Goal: Information Seeking & Learning: Understand process/instructions

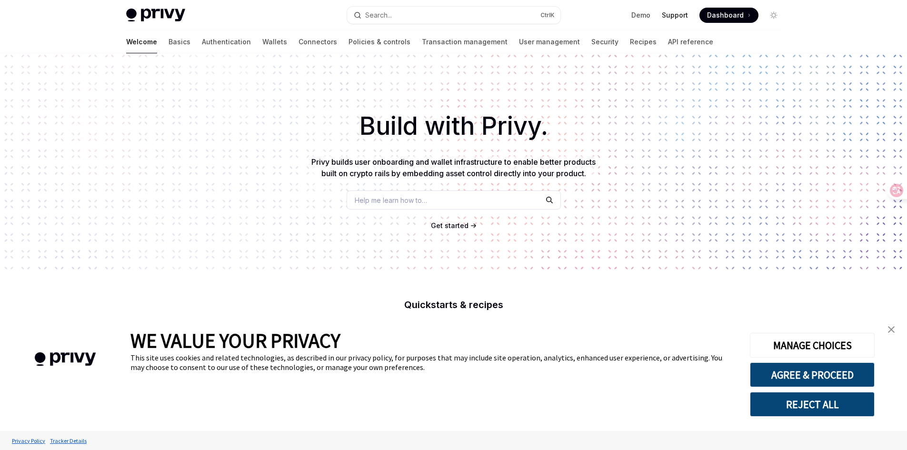
click at [673, 16] on link "Support" at bounding box center [675, 15] width 26 height 10
click at [891, 325] on link "close banner" at bounding box center [891, 329] width 19 height 19
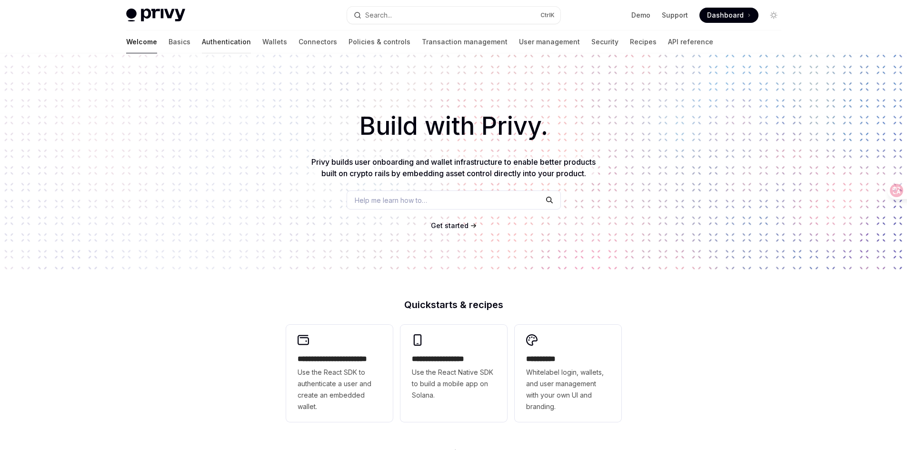
click at [202, 44] on link "Authentication" at bounding box center [226, 41] width 49 height 23
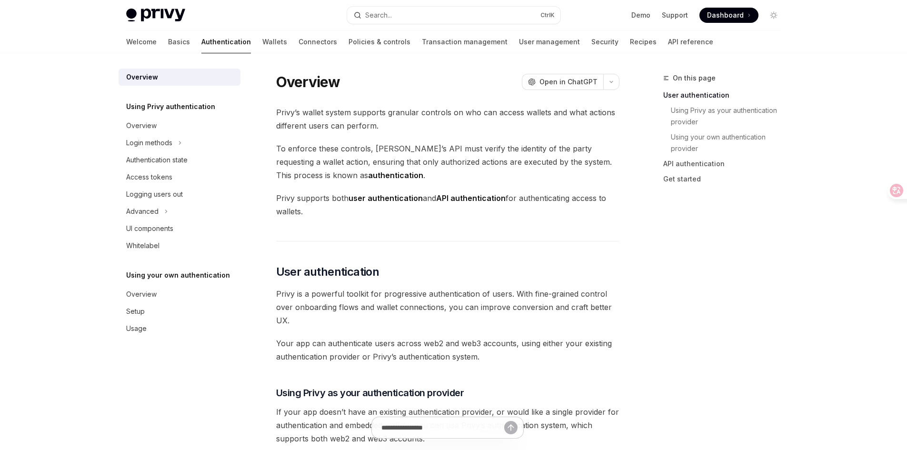
drag, startPoint x: 574, startPoint y: 89, endPoint x: 648, endPoint y: 148, distance: 94.1
click at [501, 159] on span "To enforce these controls, Privy’s API must verify the identity of the party re…" at bounding box center [447, 162] width 343 height 40
click at [171, 142] on div "Login methods" at bounding box center [149, 142] width 46 height 11
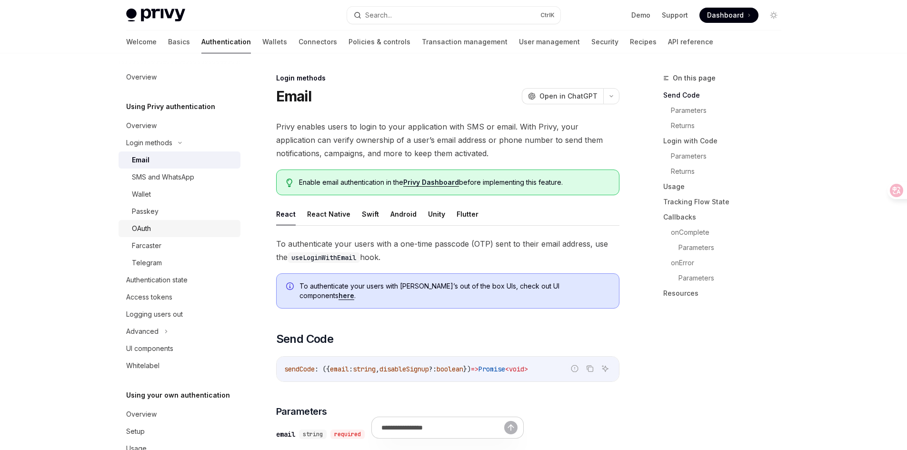
click at [162, 223] on div "OAuth" at bounding box center [183, 228] width 103 height 11
type textarea "*"
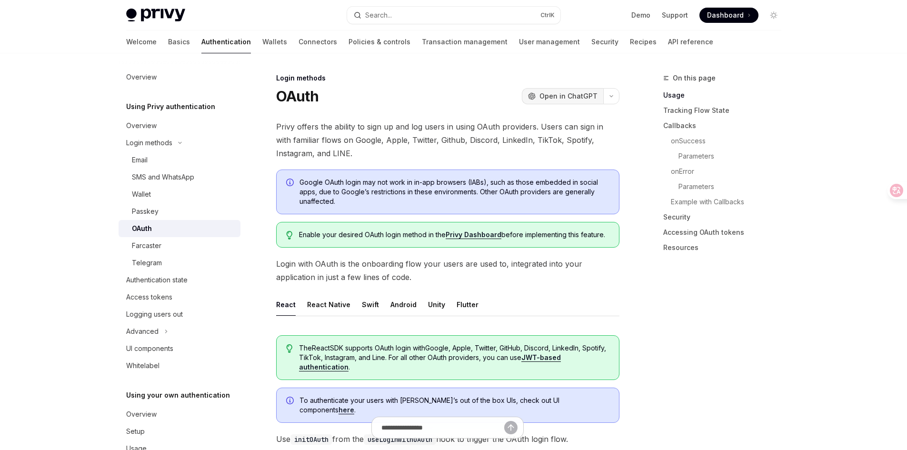
click at [562, 95] on span "Open in ChatGPT" at bounding box center [568, 96] width 58 height 10
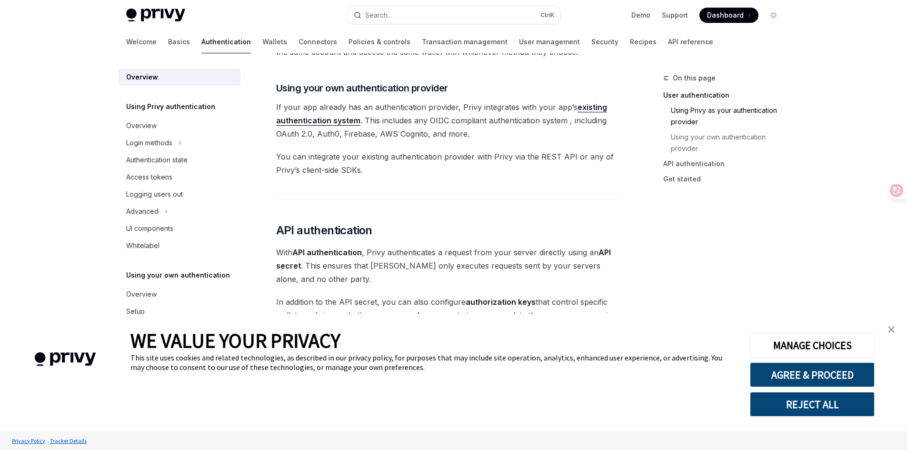
scroll to position [478, 0]
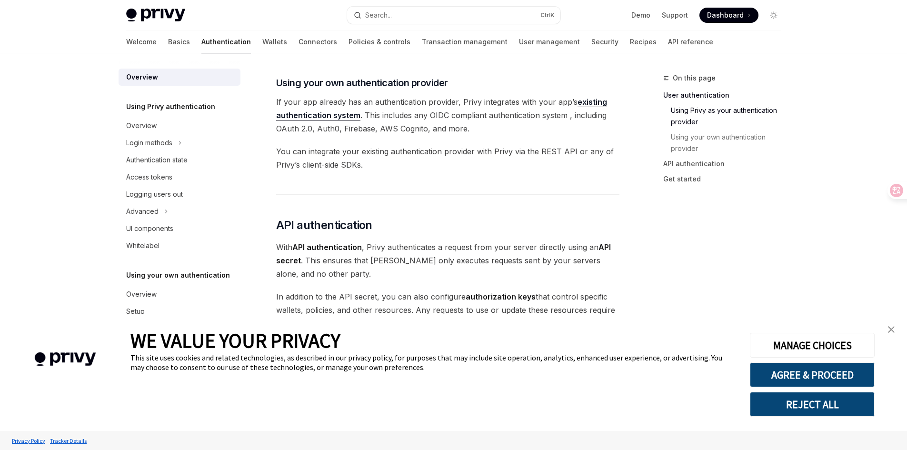
click at [889, 329] on img "close banner" at bounding box center [891, 329] width 7 height 7
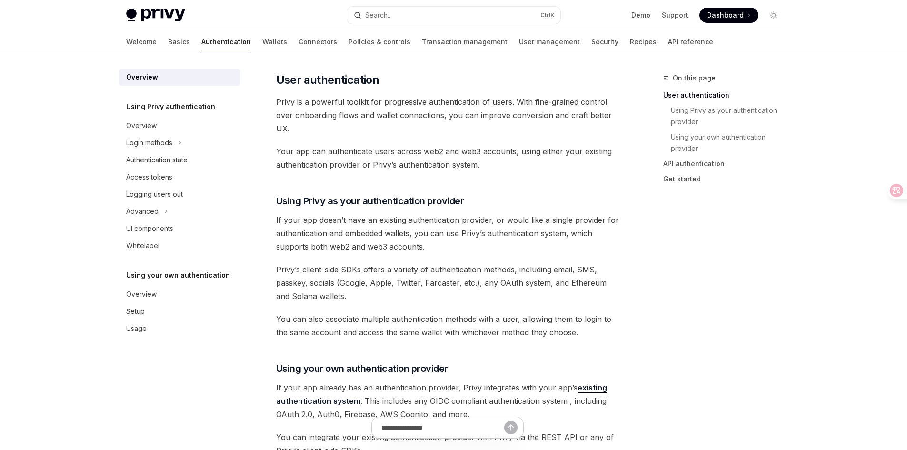
scroll to position [0, 0]
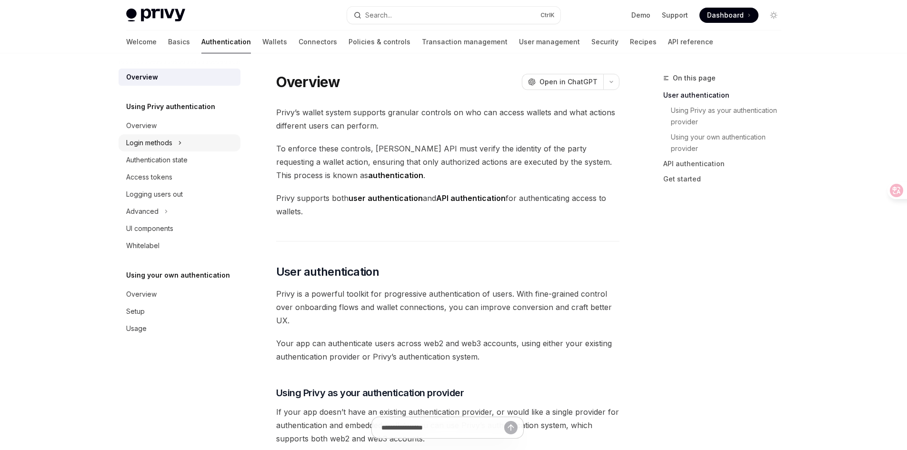
click at [172, 145] on div "Login methods" at bounding box center [149, 142] width 46 height 11
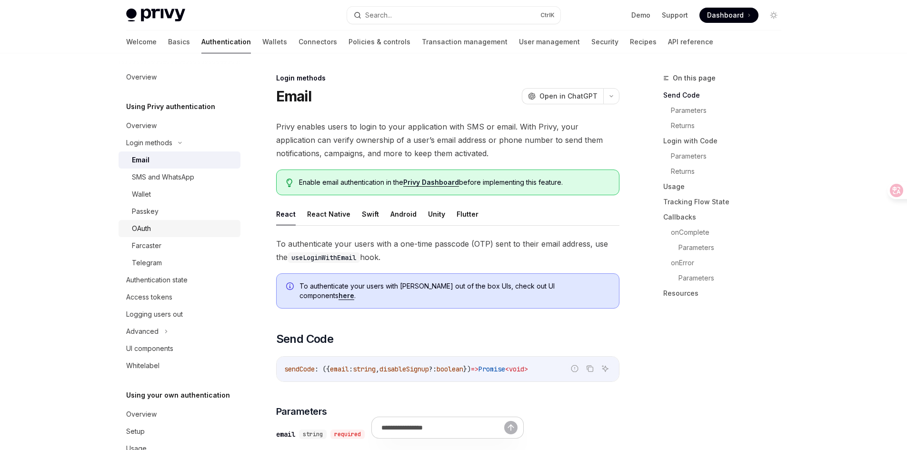
click at [154, 231] on div "OAuth" at bounding box center [183, 228] width 103 height 11
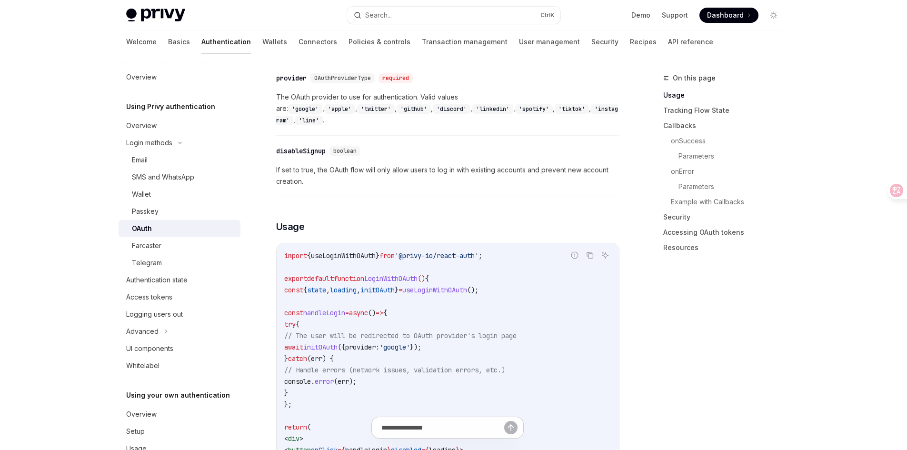
scroll to position [238, 0]
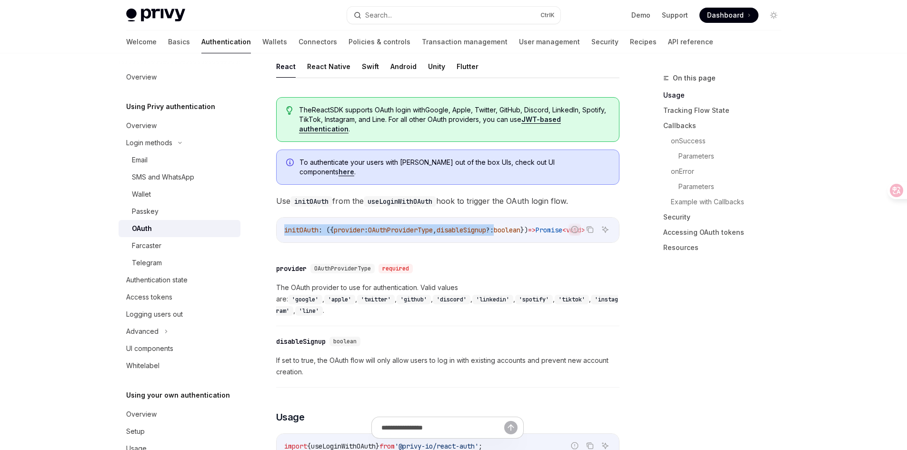
drag, startPoint x: 517, startPoint y: 232, endPoint x: 595, endPoint y: 231, distance: 77.6
click at [595, 231] on div "Report incorrect code Copy Ask AI initOAuth : ({ provider : OAuthProviderType ,…" at bounding box center [447, 230] width 343 height 26
click at [467, 226] on span "disableSignup" at bounding box center [462, 230] width 50 height 9
click at [424, 226] on span "OAuthProviderType" at bounding box center [400, 230] width 65 height 9
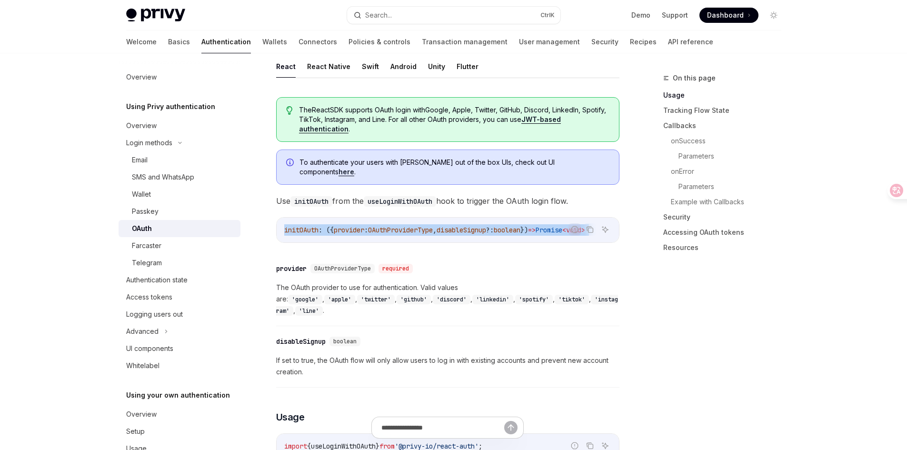
click at [424, 226] on span "OAuthProviderType" at bounding box center [400, 230] width 65 height 9
click at [399, 226] on span "OAuthProviderType" at bounding box center [400, 230] width 65 height 9
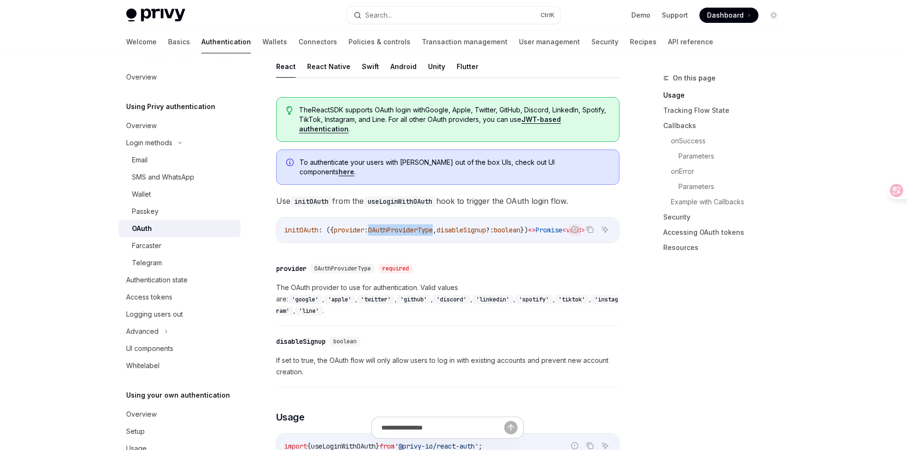
click at [399, 226] on span "OAuthProviderType" at bounding box center [400, 230] width 65 height 9
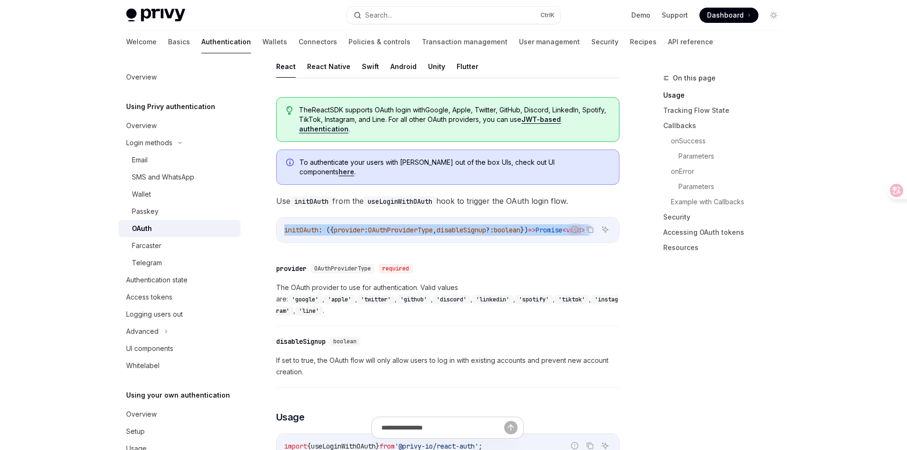
click at [399, 226] on span "OAuthProviderType" at bounding box center [400, 230] width 65 height 9
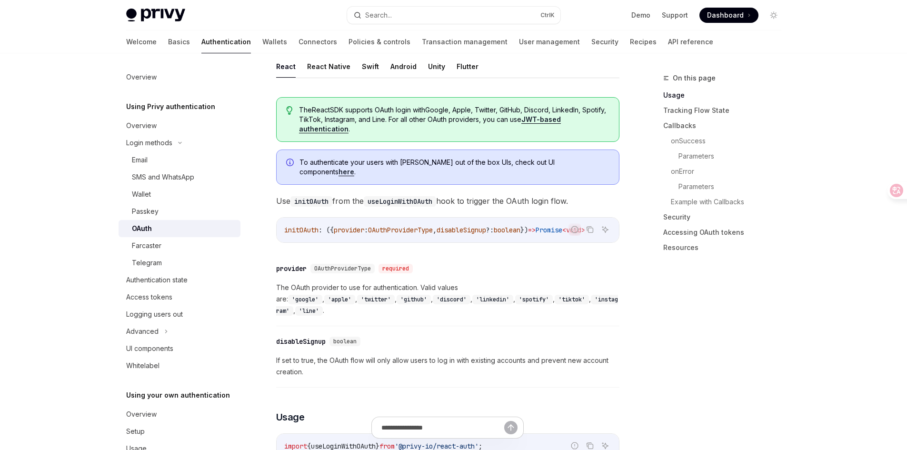
click at [424, 286] on span "The OAuth provider to use for authentication. Valid values are: 'google' , 'app…" at bounding box center [447, 299] width 343 height 34
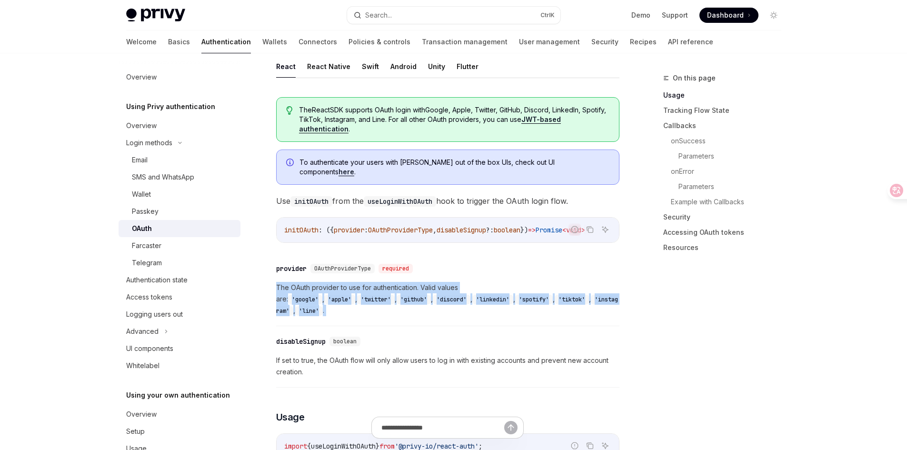
click at [424, 286] on span "The OAuth provider to use for authentication. Valid values are: 'google' , 'app…" at bounding box center [447, 299] width 343 height 34
click at [469, 286] on span "The OAuth provider to use for authentication. Valid values are: 'google' , 'app…" at bounding box center [447, 299] width 343 height 34
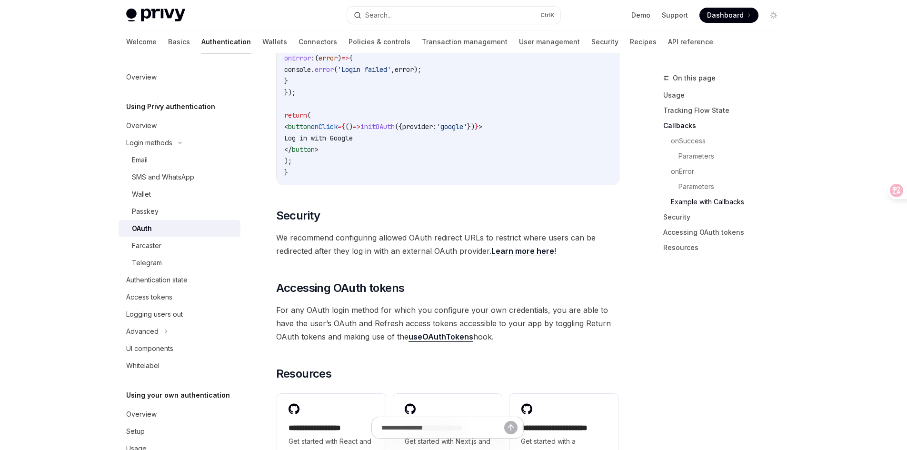
scroll to position [2000, 0]
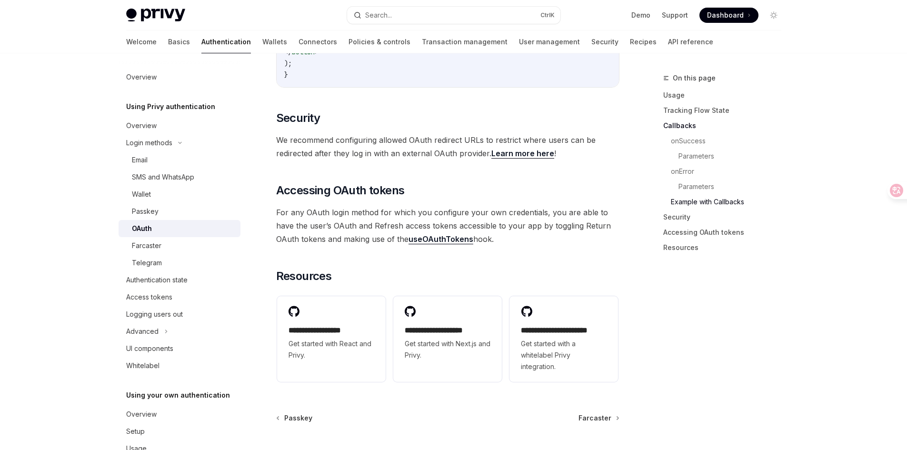
click at [502, 149] on link "Learn more here" at bounding box center [522, 154] width 63 height 10
type textarea "*"
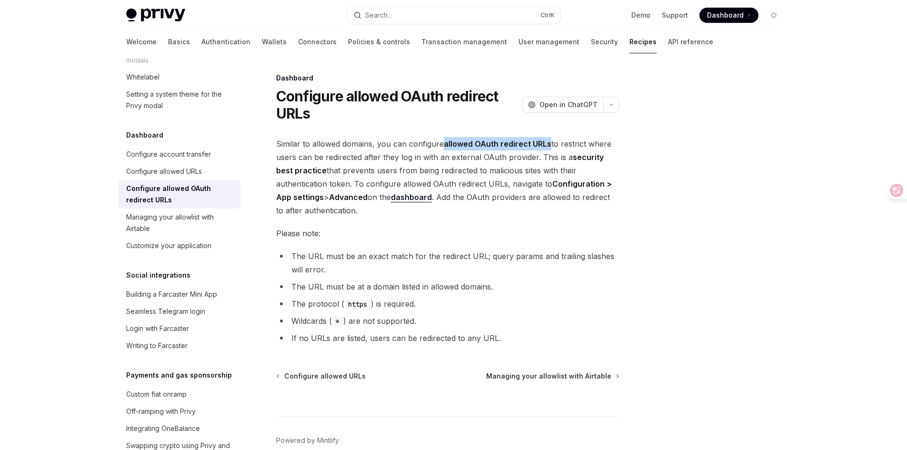
drag, startPoint x: 442, startPoint y: 143, endPoint x: 547, endPoint y: 142, distance: 105.2
click at [547, 142] on span "Similar to allowed domains, you can configure allowed OAuth redirect URLs to re…" at bounding box center [447, 177] width 343 height 80
click at [547, 142] on strong "allowed OAuth redirect URLs" at bounding box center [498, 144] width 108 height 10
click at [901, 189] on div at bounding box center [893, 190] width 26 height 17
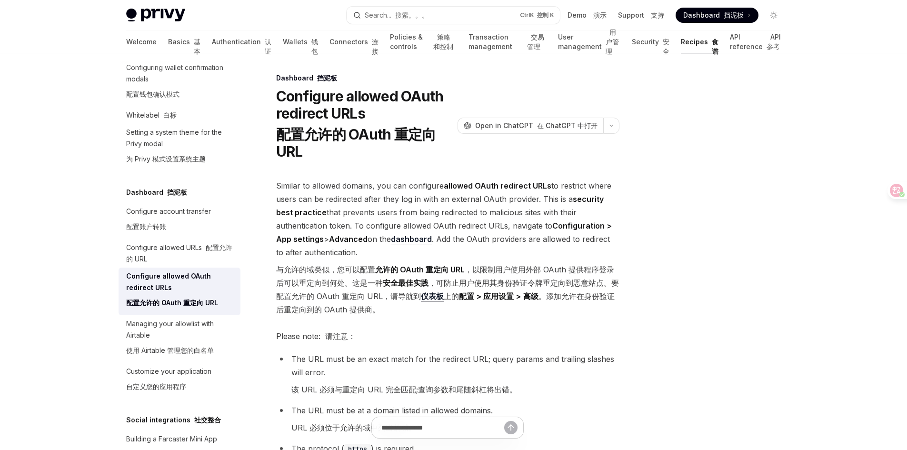
scroll to position [95, 0]
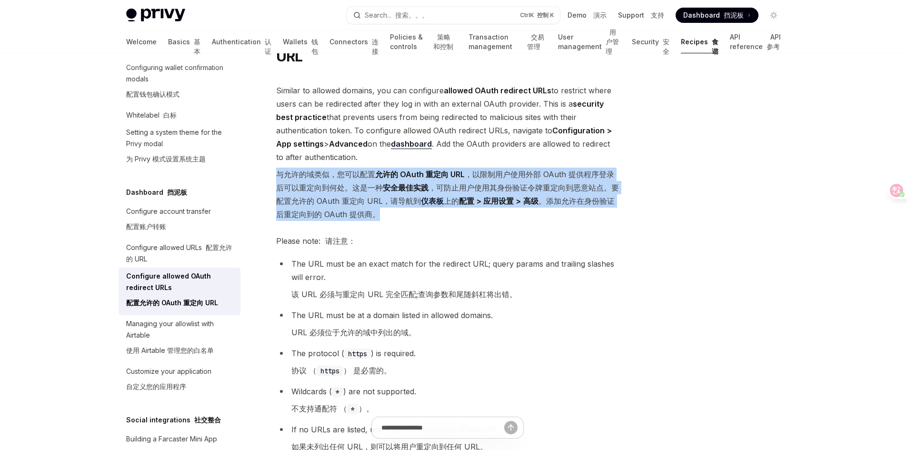
drag, startPoint x: 275, startPoint y: 170, endPoint x: 559, endPoint y: 211, distance: 286.7
click at [553, 211] on div "Dashboard 挡泥板 Configure allowed OAuth redirect URLs 配置允许的 OAuth 重定向 URL OpenAI …" at bounding box center [359, 302] width 526 height 651
click at [559, 211] on font "与允许的域类似，您可以配置 允许的 OAuth 重定向 URL ，以限制用户使用外部 OAuth 提供程序登录后可以重定向到何处。这是一种 安全最佳实践 ，可…" at bounding box center [447, 194] width 343 height 53
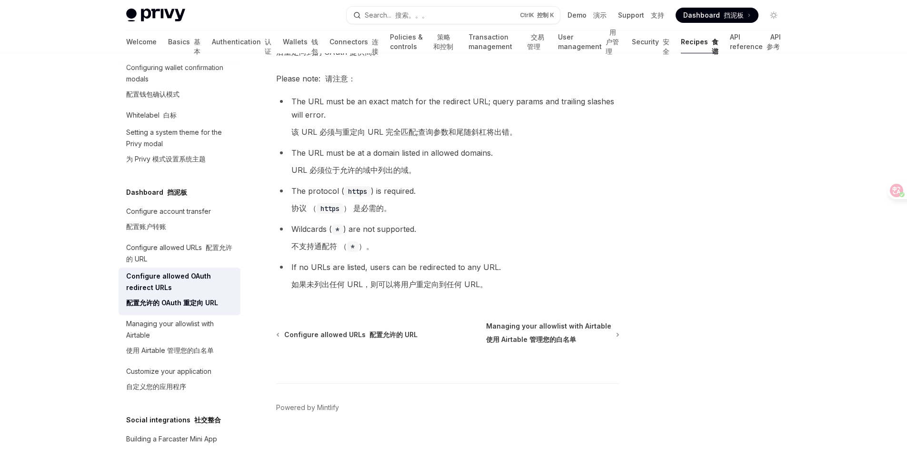
scroll to position [273, 0]
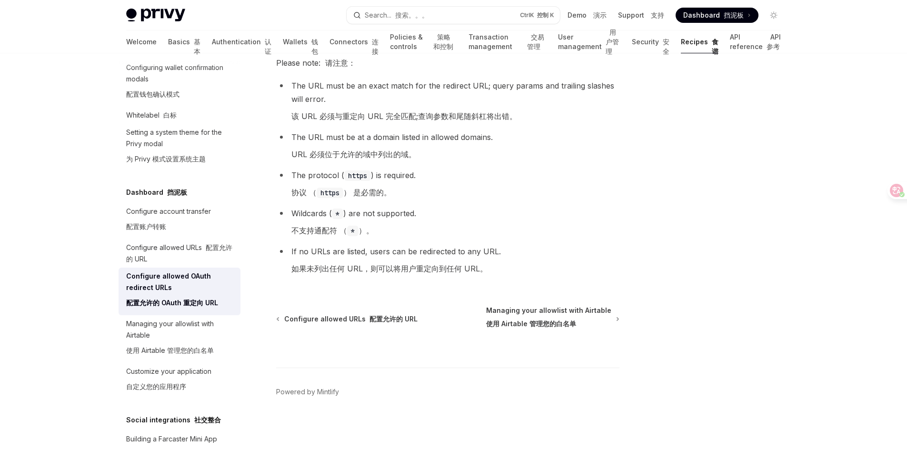
click at [3, 163] on div "Privy Docs home page Search... 搜索。。。 Ctrl K 控制 K Demo 演示 Support 支持 Dashboard D…" at bounding box center [453, 88] width 907 height 723
click at [4, 7] on div at bounding box center [453, 26] width 907 height 53
click at [104, 157] on div "Dashboard 挡泥板 Configure allowed OAuth redirect URLs 配置允许的 OAuth 重定向 URL OpenAI …" at bounding box center [359, 124] width 526 height 651
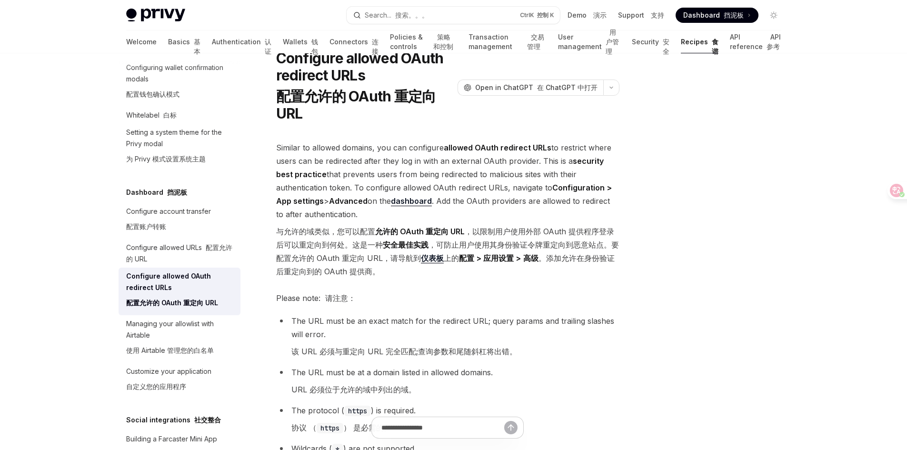
scroll to position [35, 0]
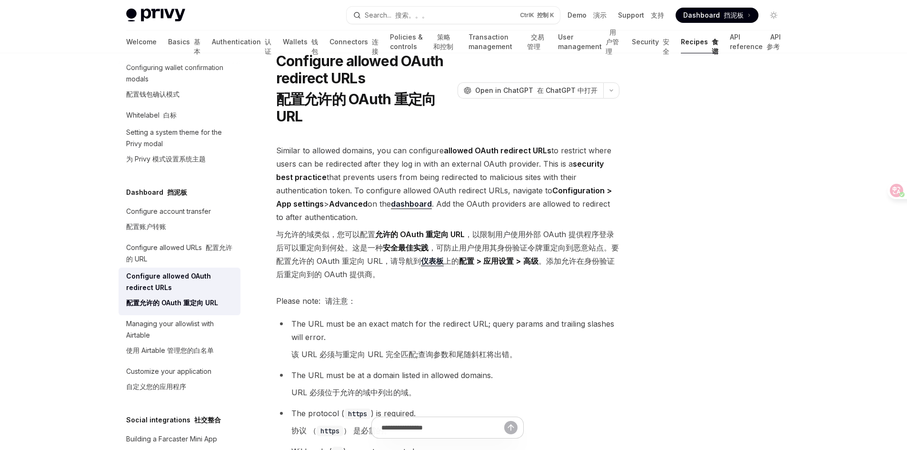
click at [43, 117] on div "Privy Docs home page Search... 搜索。。。 Ctrl K 控制 K Demo 演示 Support 支持 Dashboard D…" at bounding box center [453, 326] width 907 height 723
click at [46, 156] on div "Privy Docs home page Search... 搜索。。。 Ctrl K 控制 K Demo 演示 Support 支持 Dashboard D…" at bounding box center [453, 326] width 907 height 723
click at [37, 205] on div "Privy Docs home page Search... 搜索。。。 Ctrl K 控制 K Demo 演示 Support 支持 Dashboard D…" at bounding box center [453, 326] width 907 height 723
click at [409, 7] on button "Search... 搜索。。。 Ctrl K 控制 K" at bounding box center [453, 15] width 213 height 17
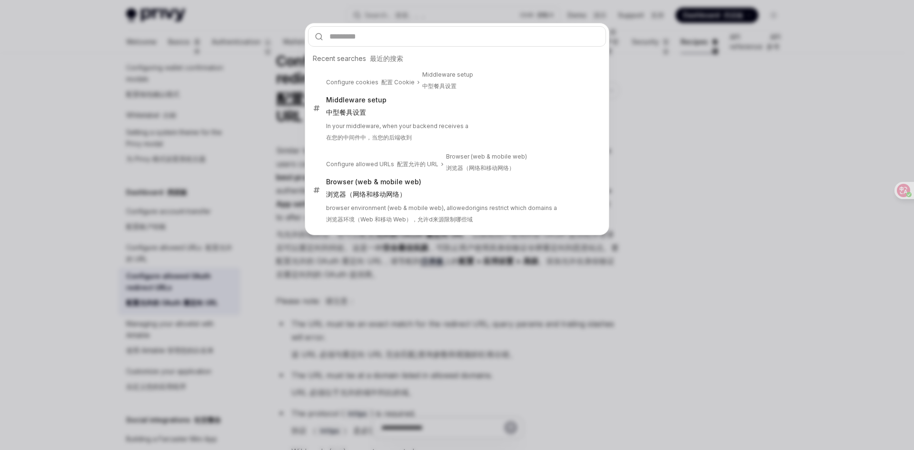
type input "*"
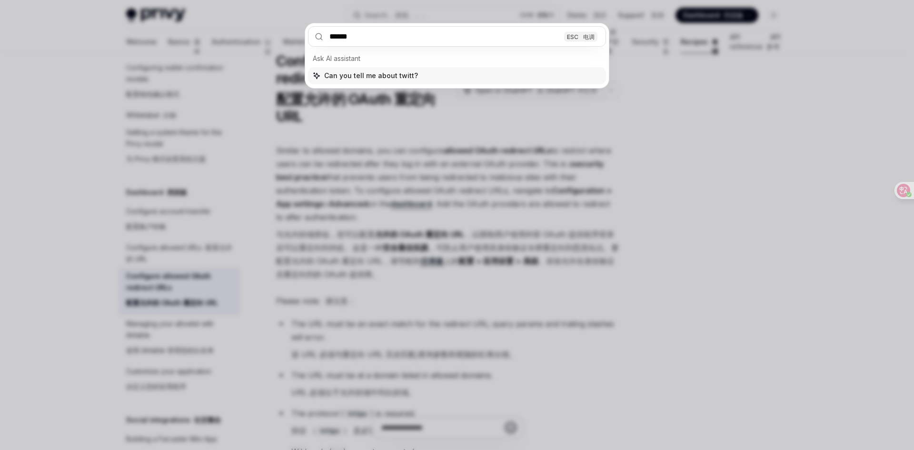
type input "*******"
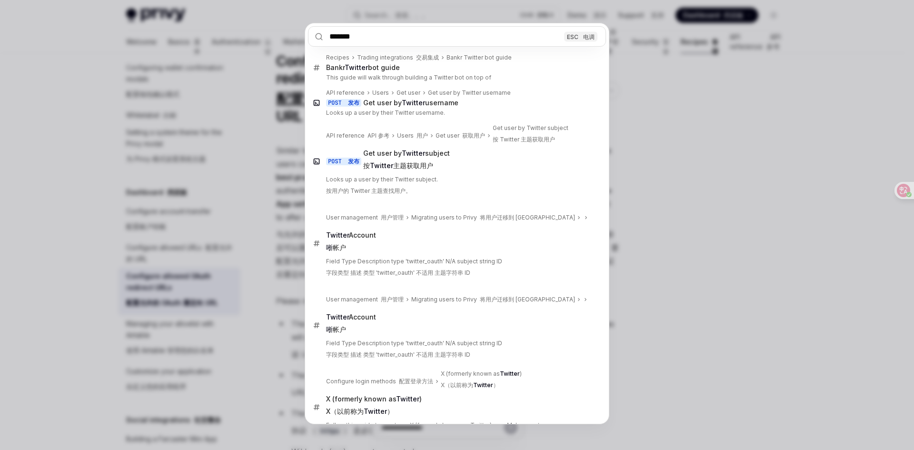
type textarea "*"
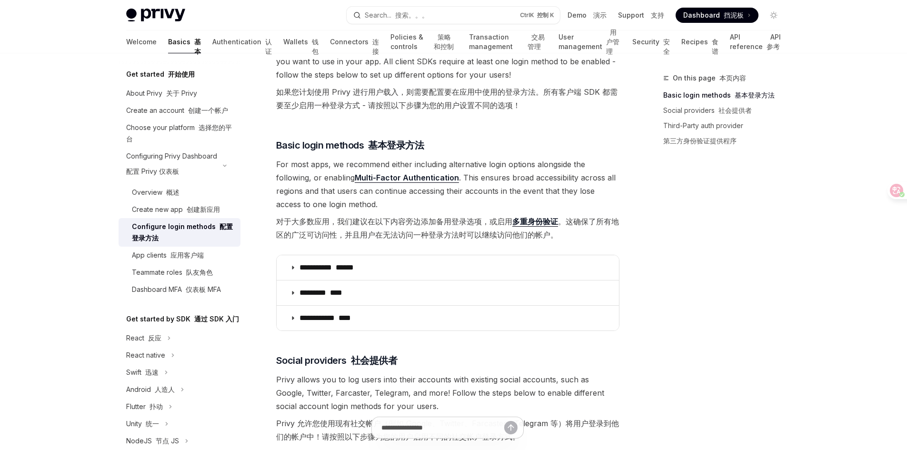
scroll to position [178, 0]
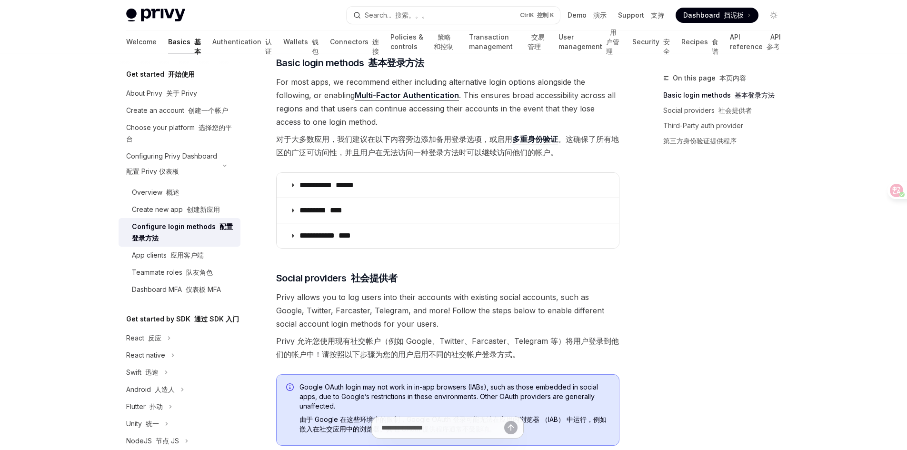
click at [863, 327] on div "Privy Docs home page Search... 搜索。。。 Ctrl K 控制 K Demo 演示 Support 支持 Dashboard D…" at bounding box center [453, 411] width 907 height 1178
drag, startPoint x: 0, startPoint y: 201, endPoint x: 69, endPoint y: 205, distance: 69.1
click at [0, 201] on div "Privy Docs home page Search... 搜索。。。 Ctrl K 控制 K Demo 演示 Support 支持 Dashboard D…" at bounding box center [453, 411] width 907 height 1178
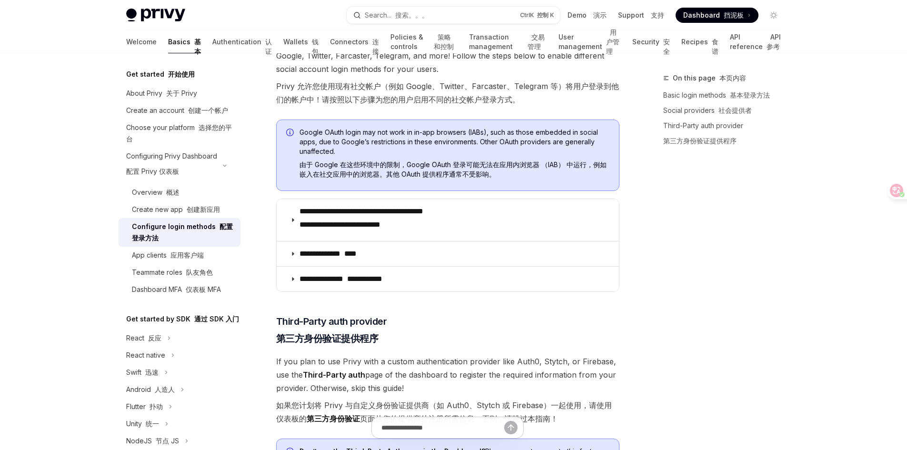
scroll to position [464, 0]
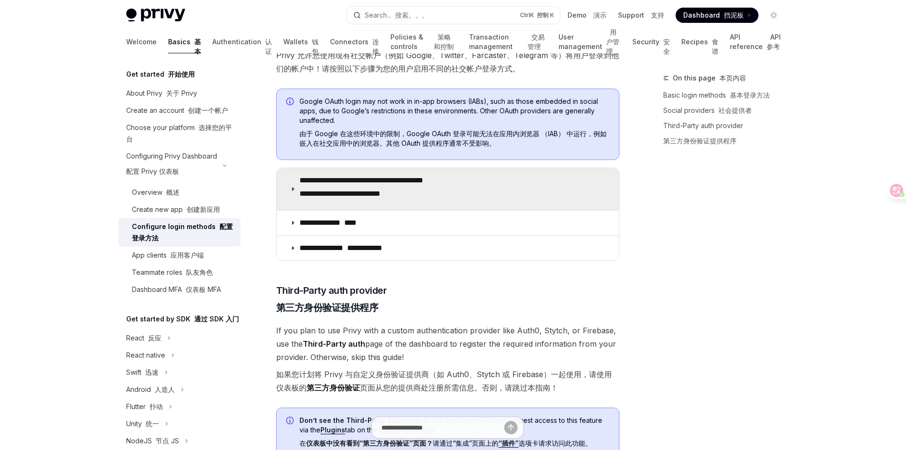
click at [369, 191] on font "**********" at bounding box center [339, 193] width 81 height 7
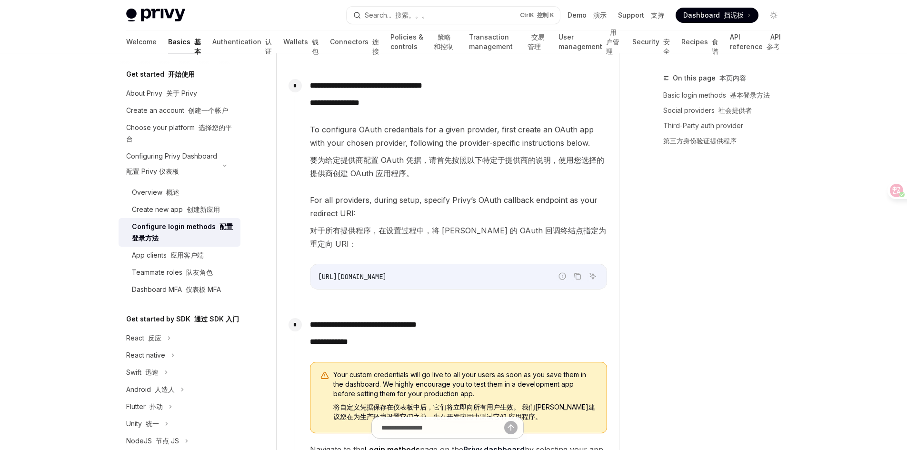
scroll to position [1273, 0]
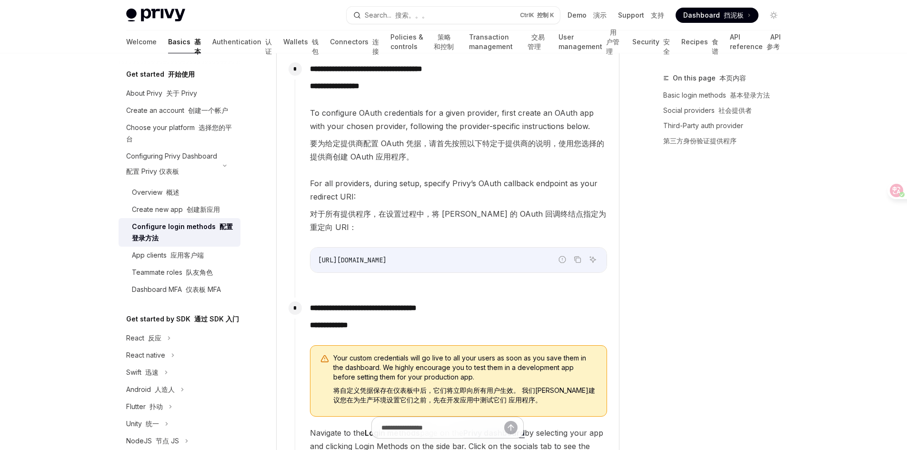
click at [387, 256] on span "https://auth.privy.io/api/v1/oauth/callback" at bounding box center [352, 260] width 69 height 9
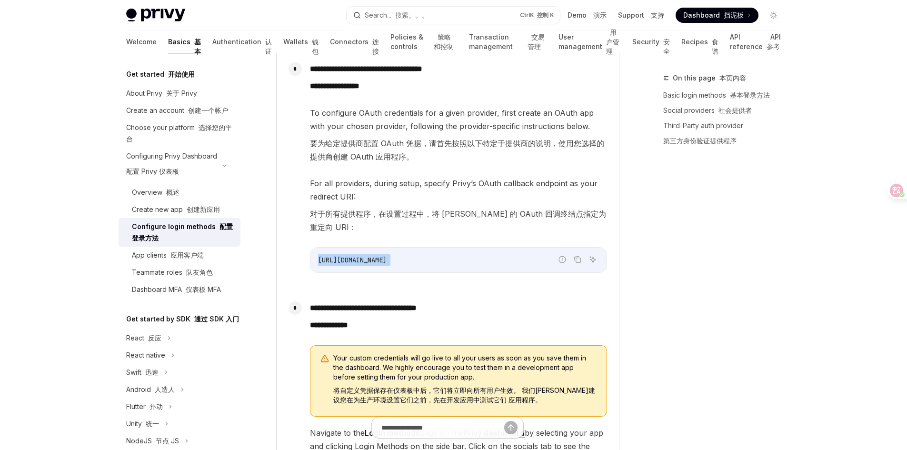
click at [387, 256] on span "https://auth.privy.io/api/v1/oauth/callback" at bounding box center [352, 260] width 69 height 9
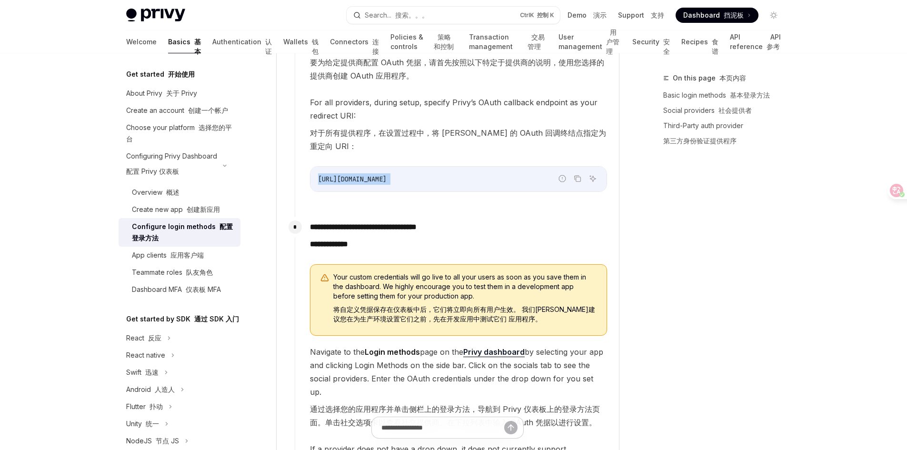
scroll to position [1464, 0]
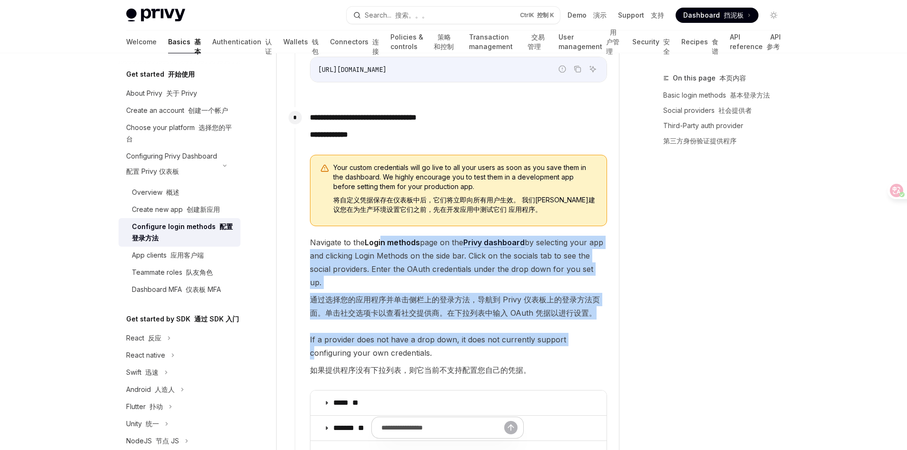
drag, startPoint x: 384, startPoint y: 225, endPoint x: 566, endPoint y: 306, distance: 198.9
click at [566, 306] on div "Your custom credentials will go live to all your users as soon as you save them…" at bounding box center [458, 407] width 297 height 505
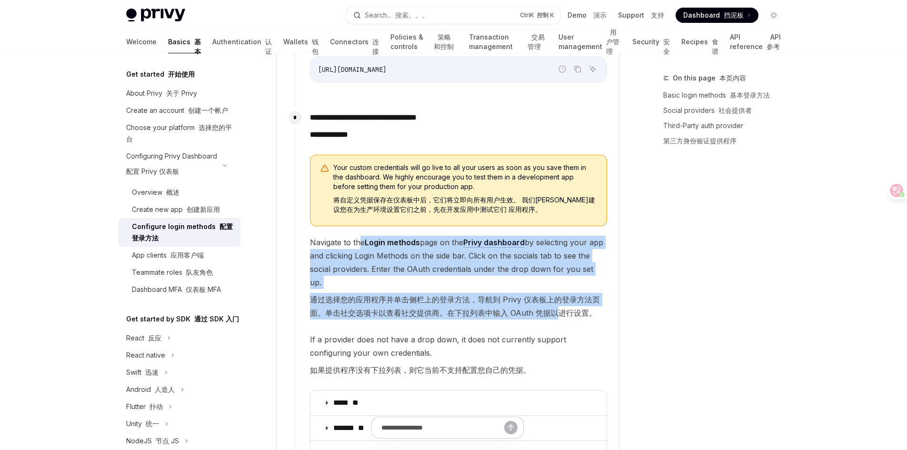
drag, startPoint x: 359, startPoint y: 231, endPoint x: 556, endPoint y: 281, distance: 202.8
click at [556, 281] on span "Navigate to the Login methods page on the Privy dashboard by selecting your app…" at bounding box center [458, 280] width 297 height 88
click at [556, 293] on font "通过选择您的应用程序并单击侧栏上的登录方法，导航到 Privy 仪表板上的登录方法页面。单击社交选项卡以查看社交提供商。在下拉列表中输入 OAuth 凭据以进…" at bounding box center [458, 306] width 297 height 27
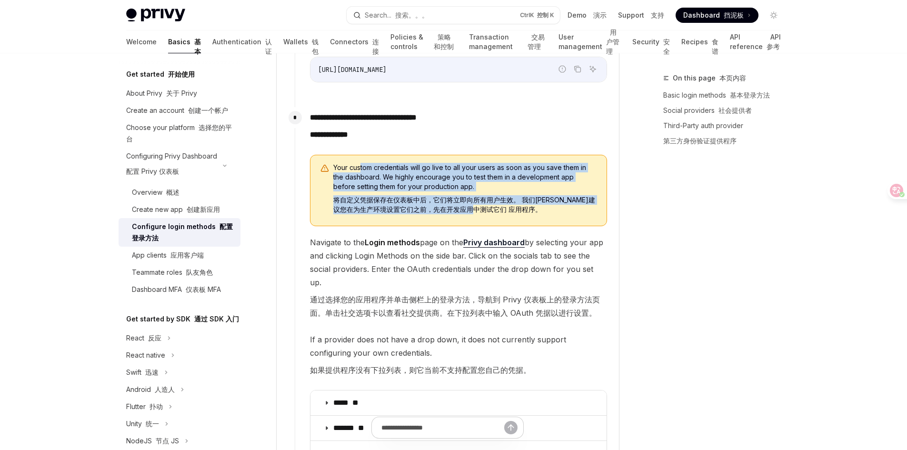
drag, startPoint x: 360, startPoint y: 152, endPoint x: 525, endPoint y: 204, distance: 172.9
click at [525, 204] on span "Your custom credentials will go live to all your users as soon as you save them…" at bounding box center [465, 190] width 264 height 55
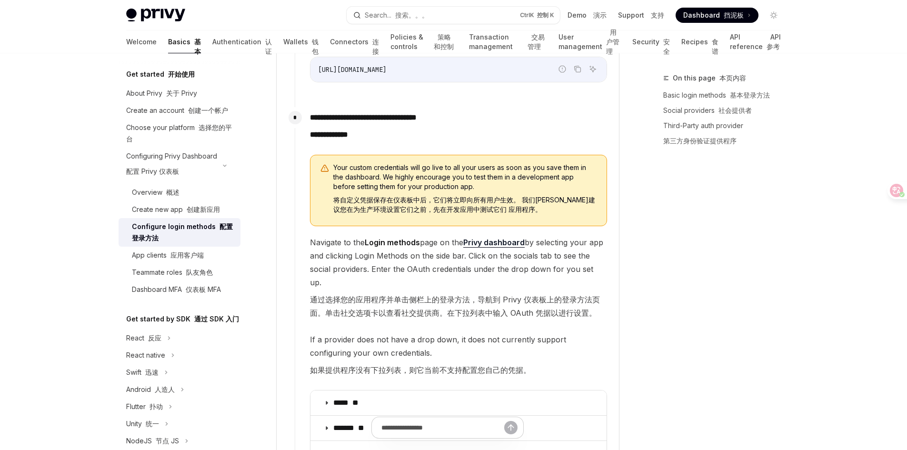
click at [525, 204] on span "Your custom credentials will go live to all your users as soon as you save them…" at bounding box center [465, 190] width 264 height 55
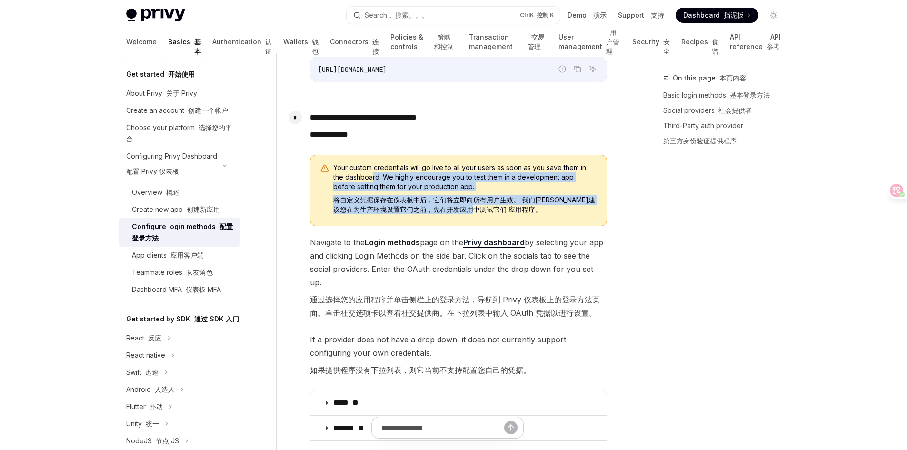
drag, startPoint x: 536, startPoint y: 200, endPoint x: 368, endPoint y: 161, distance: 171.9
click at [369, 163] on span "Your custom credentials will go live to all your users as soon as you save them…" at bounding box center [465, 190] width 264 height 55
click at [368, 163] on span "Your custom credentials will go live to all your users as soon as you save them…" at bounding box center [465, 190] width 264 height 55
drag, startPoint x: 347, startPoint y: 157, endPoint x: 471, endPoint y: 193, distance: 128.8
click at [471, 193] on span "Your custom credentials will go live to all your users as soon as you save them…" at bounding box center [465, 190] width 264 height 55
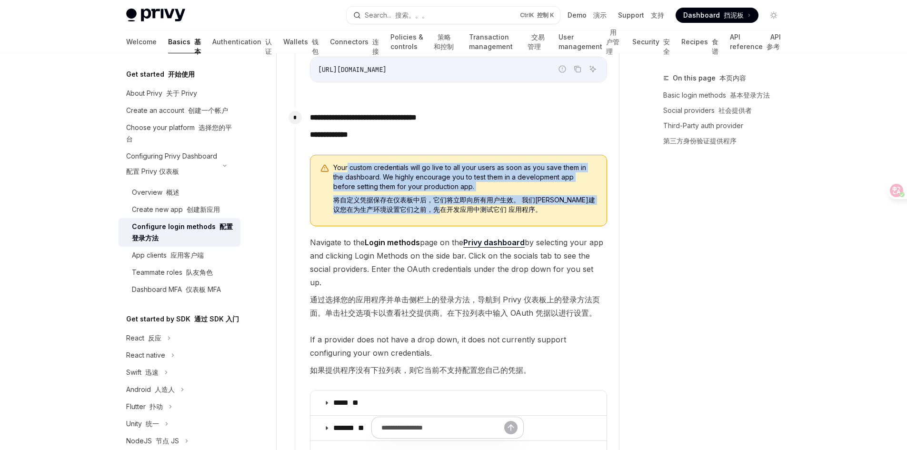
click at [471, 196] on font "将自定义凭据保存在仪表板中后，它们将立即向所有用户生效。 我们强烈建议您在为生产环境设置它们之前，先在开发应用中测试它们 应用程序。" at bounding box center [464, 205] width 262 height 18
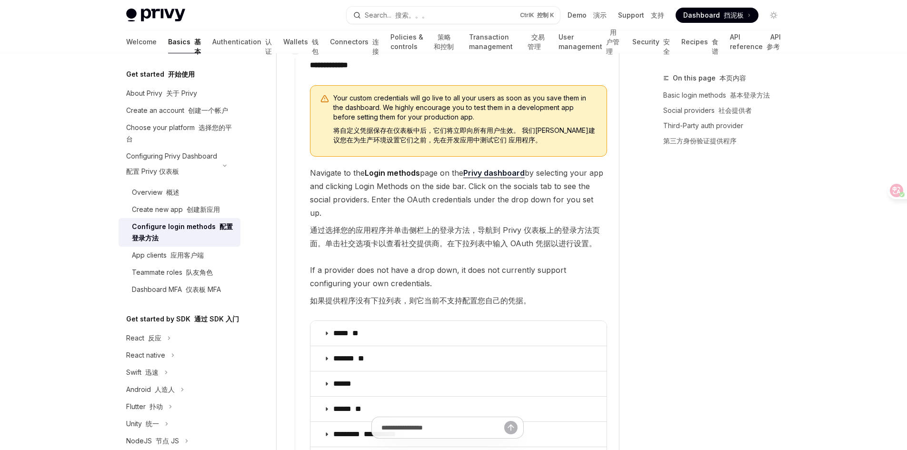
scroll to position [1702, 0]
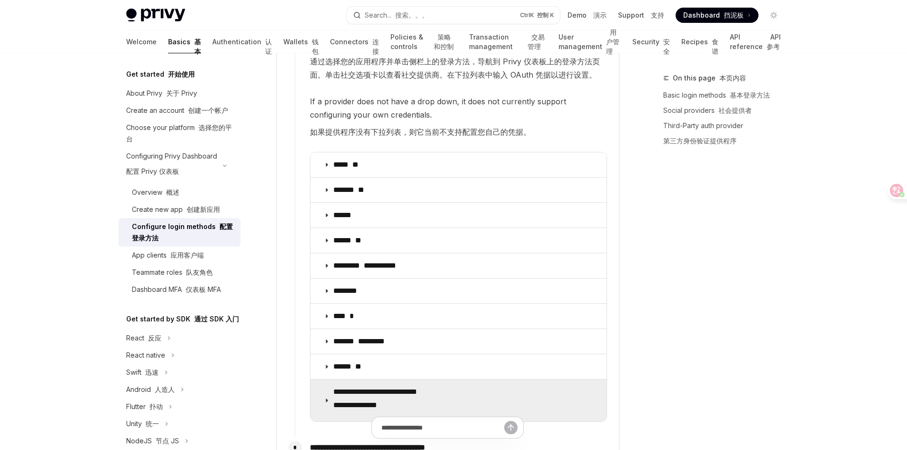
click at [362, 387] on p "**********" at bounding box center [387, 400] width 108 height 27
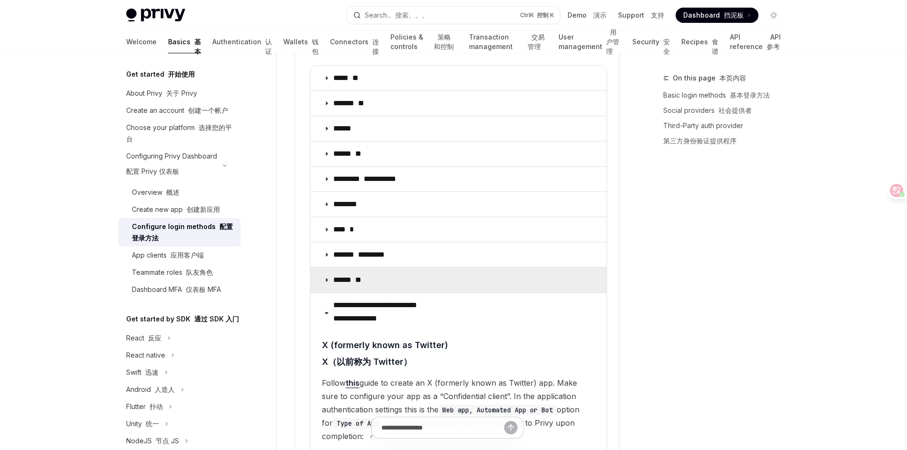
scroll to position [1892, 0]
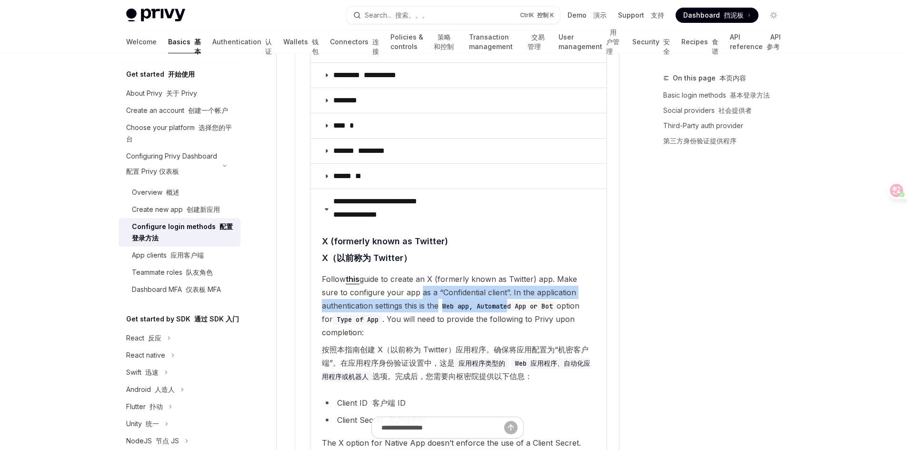
drag, startPoint x: 404, startPoint y: 259, endPoint x: 518, endPoint y: 282, distance: 116.2
click at [518, 282] on span "Follow this guide to create an X (formerly known as Twitter) app. Make sure to …" at bounding box center [458, 329] width 273 height 114
click at [518, 301] on code "Web app, Automated App or Bot" at bounding box center [498, 306] width 118 height 10
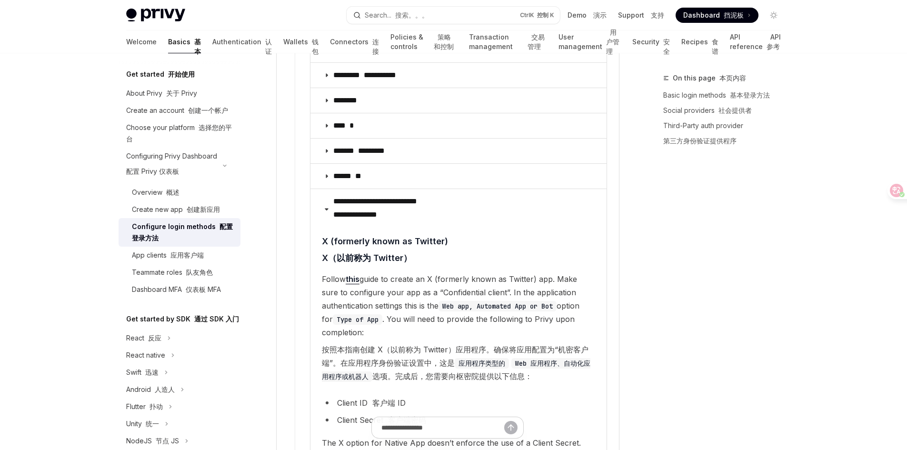
scroll to position [2083, 0]
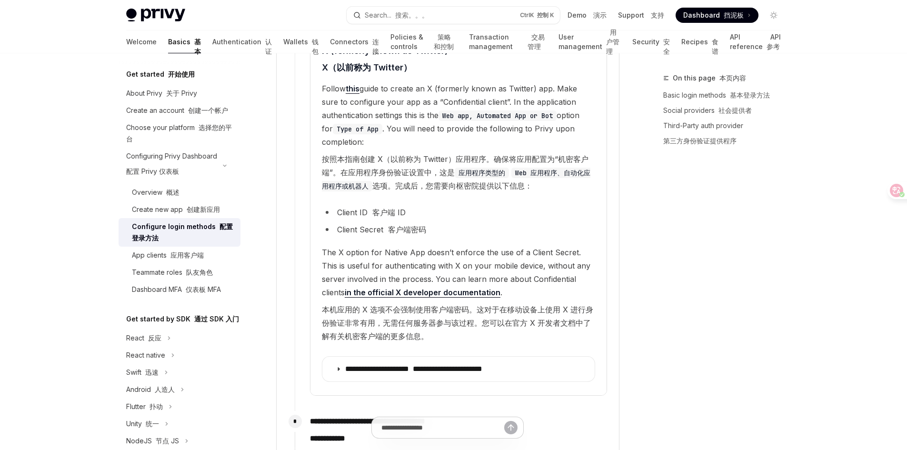
click at [376, 208] on font "客户端 ID" at bounding box center [388, 213] width 33 height 10
click at [341, 206] on li "Client ID 客户端 ID" at bounding box center [458, 212] width 273 height 13
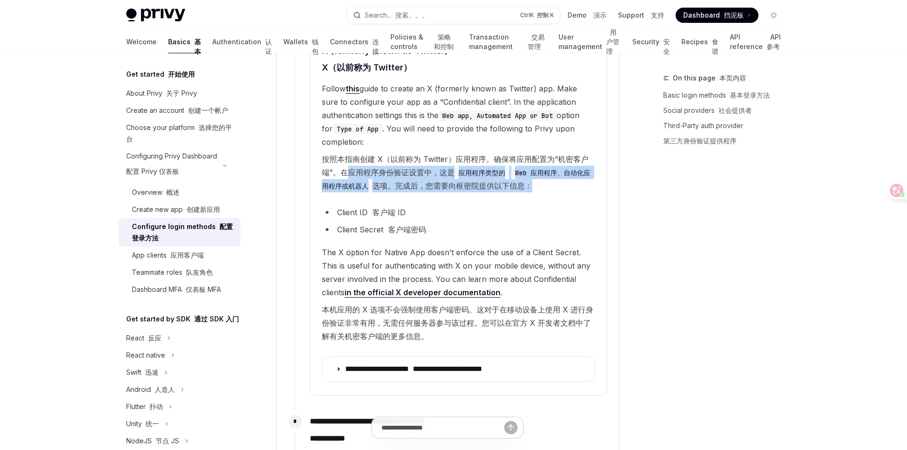
drag, startPoint x: 348, startPoint y: 140, endPoint x: 537, endPoint y: 166, distance: 191.3
click at [537, 166] on span "Follow this guide to create an X (formerly known as Twitter) app. Make sure to …" at bounding box center [458, 139] width 273 height 114
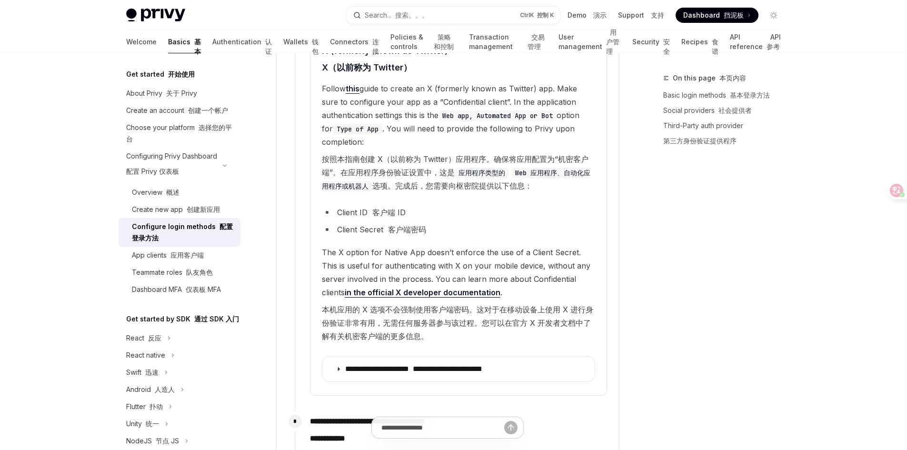
click at [537, 166] on span "Follow this guide to create an X (formerly known as Twitter) app. Make sure to …" at bounding box center [458, 139] width 273 height 114
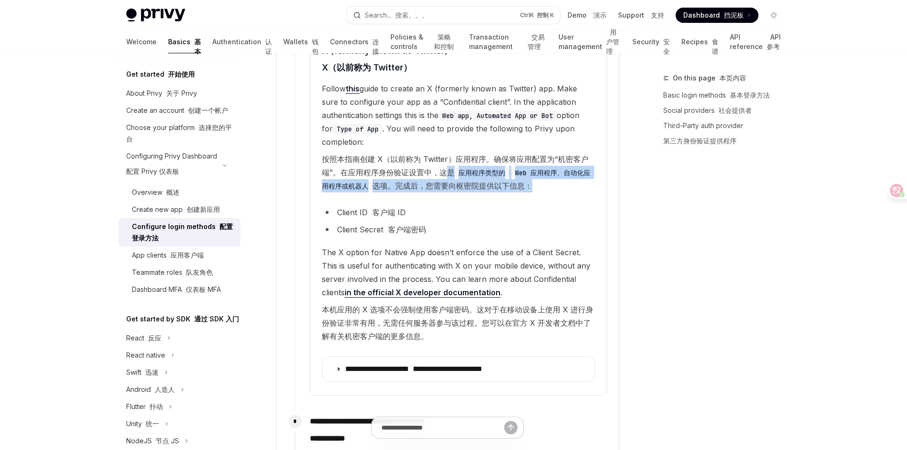
drag, startPoint x: 544, startPoint y: 164, endPoint x: 444, endPoint y: 140, distance: 103.4
click at [444, 152] on font "按照本指南创建 X（以前称为 Twitter）应用程序。确保将应用配置为“机密客户端”。在应用程序身份验证设置中，这是 应用程序类型的 Web 应用程序、自动…" at bounding box center [458, 172] width 273 height 40
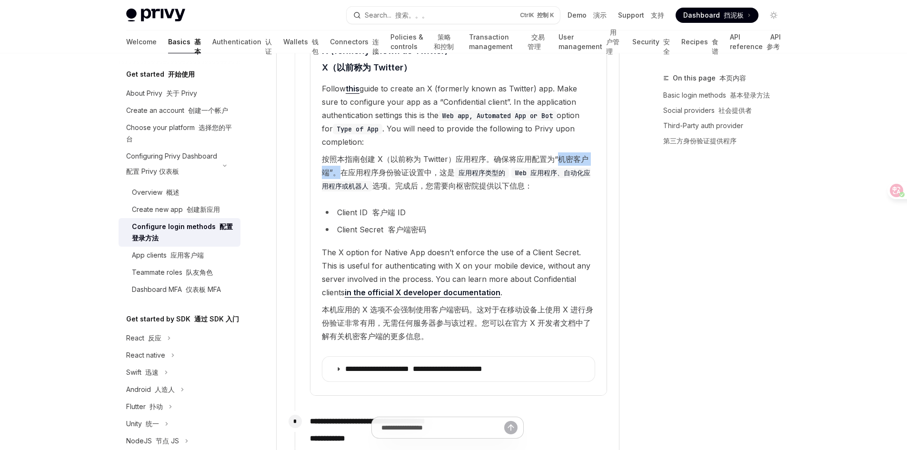
drag, startPoint x: 559, startPoint y: 132, endPoint x: 339, endPoint y: 141, distance: 219.7
click at [339, 154] on font "按照本指南创建 X（以前称为 Twitter）应用程序。确保将应用配置为“机密客户端”。在应用程序身份验证设置中，这是 应用程序类型的 Web 应用程序、自动…" at bounding box center [456, 172] width 269 height 36
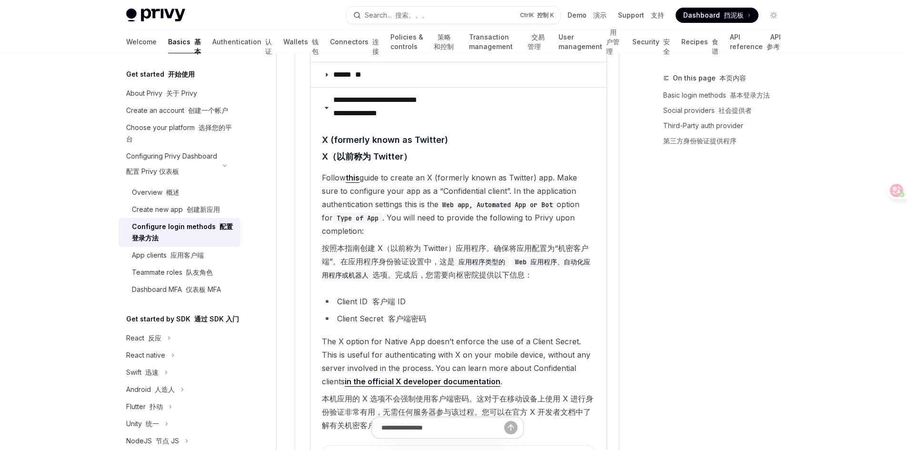
scroll to position [1987, 0]
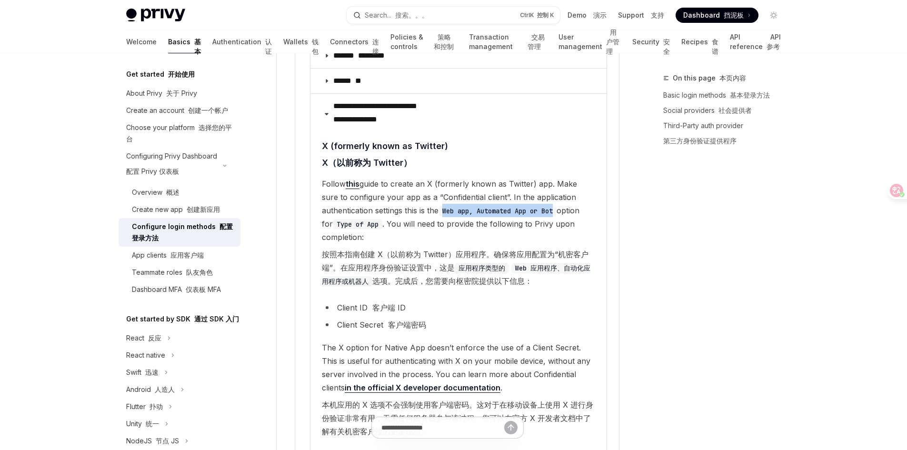
drag, startPoint x: 447, startPoint y: 186, endPoint x: 562, endPoint y: 183, distance: 115.8
click at [557, 206] on code "Web app, Automated App or Bot" at bounding box center [498, 211] width 118 height 10
drag, startPoint x: 562, startPoint y: 185, endPoint x: 448, endPoint y: 182, distance: 114.8
click at [448, 206] on code "Web app, Automated App or Bot" at bounding box center [498, 211] width 118 height 10
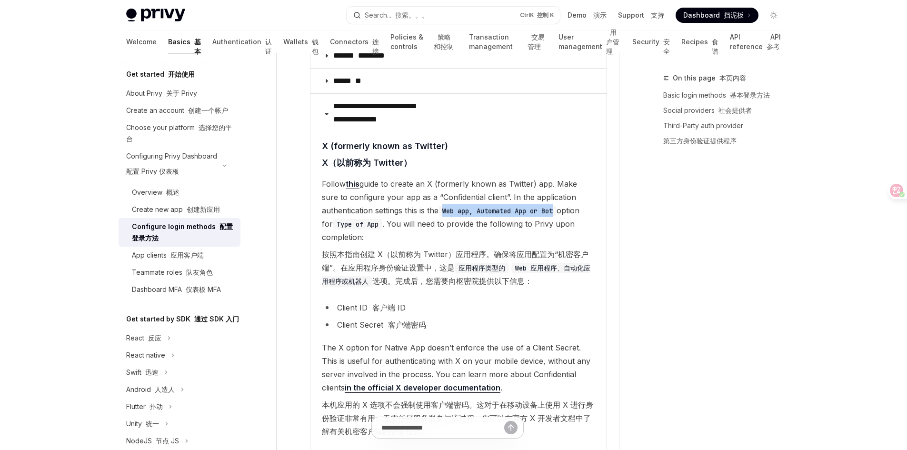
click at [448, 206] on code "Web app, Automated App or Bot" at bounding box center [498, 211] width 118 height 10
click at [893, 190] on icon at bounding box center [890, 191] width 10 height 10
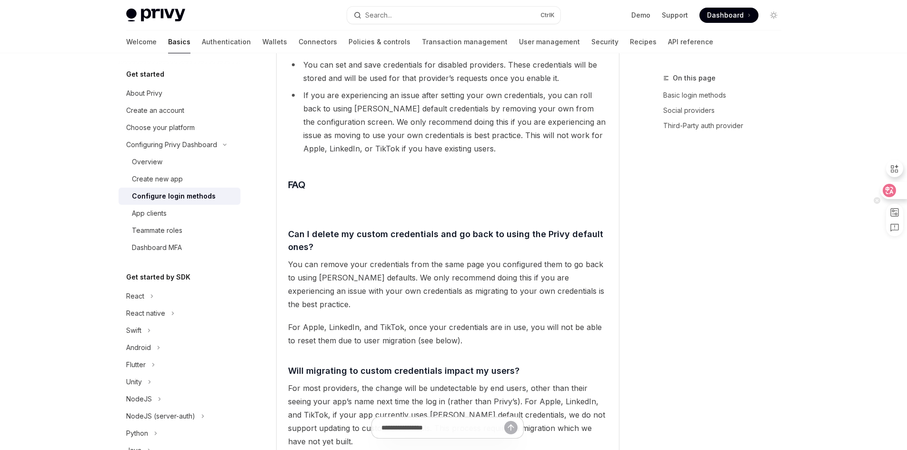
click at [900, 191] on div at bounding box center [893, 190] width 26 height 17
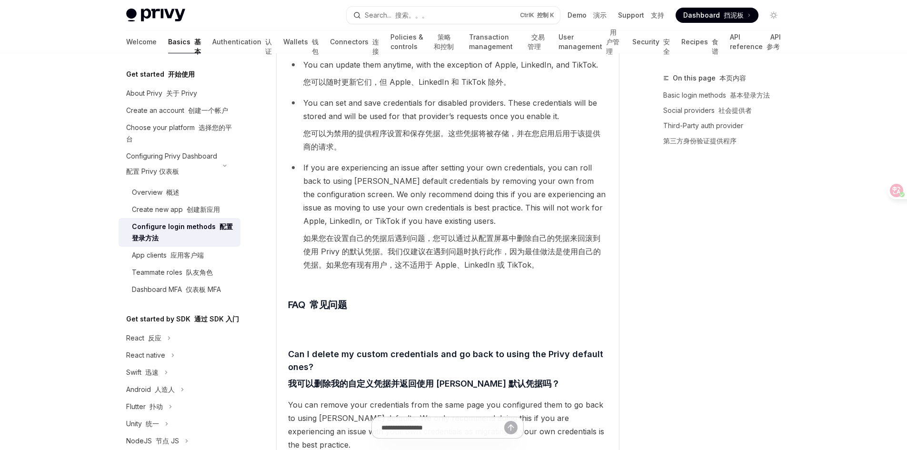
scroll to position [2178, 0]
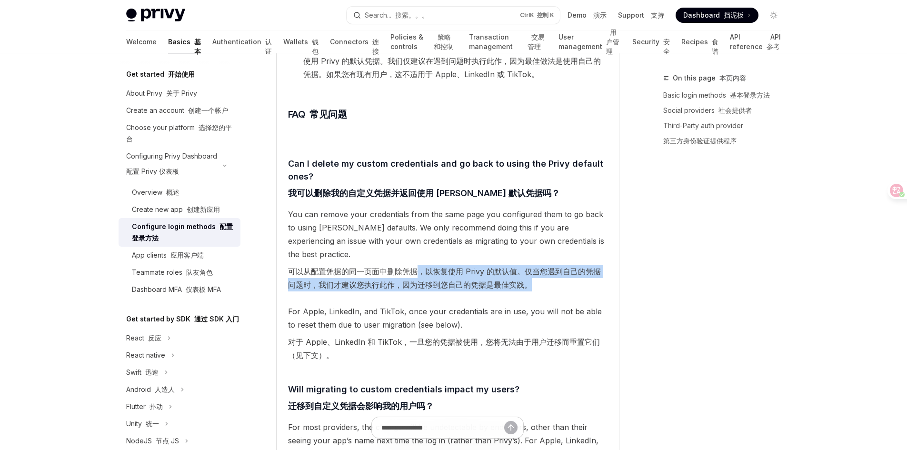
drag, startPoint x: 415, startPoint y: 233, endPoint x: 568, endPoint y: 241, distance: 153.5
click at [568, 265] on font "可以从配置凭据的同一页面中删除凭据，以恢复使用 Privy 的默认值。仅当您遇到自己的凭据问题时，我们才建议您执行此作，因为迁移到您自己的凭据是最佳实践。" at bounding box center [447, 278] width 319 height 27
drag, startPoint x: 568, startPoint y: 241, endPoint x: 412, endPoint y: 228, distance: 156.7
click at [412, 265] on font "可以从配置凭据的同一页面中删除凭据，以恢复使用 Privy 的默认值。仅当您遇到自己的凭据问题时，我们才建议您执行此作，因为迁移到您自己的凭据是最佳实践。" at bounding box center [447, 278] width 319 height 27
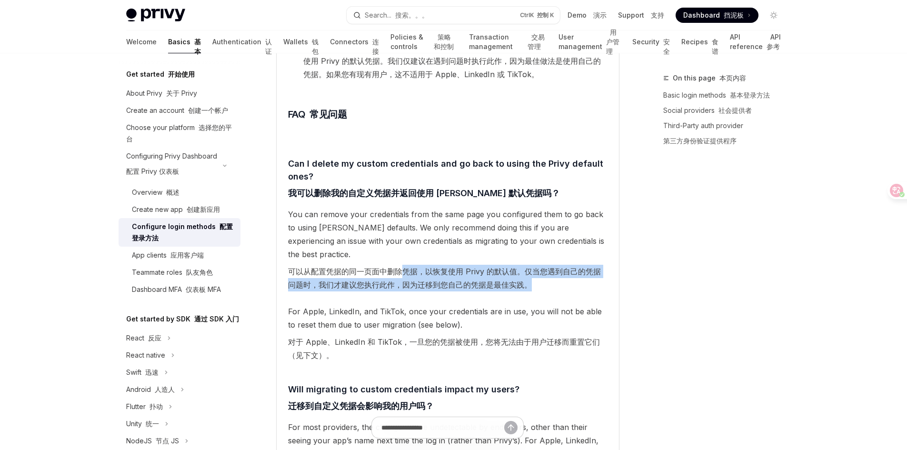
click at [412, 267] on font "可以从配置凭据的同一页面中删除凭据，以恢复使用 Privy 的默认值。仅当您遇到自己的凭据问题时，我们才建议您执行此作，因为迁移到您自己的凭据是最佳实践。" at bounding box center [444, 278] width 313 height 23
drag, startPoint x: 393, startPoint y: 228, endPoint x: 558, endPoint y: 252, distance: 166.0
click at [558, 252] on span "You can remove your credentials from the same page you configured them to go ba…" at bounding box center [447, 252] width 319 height 88
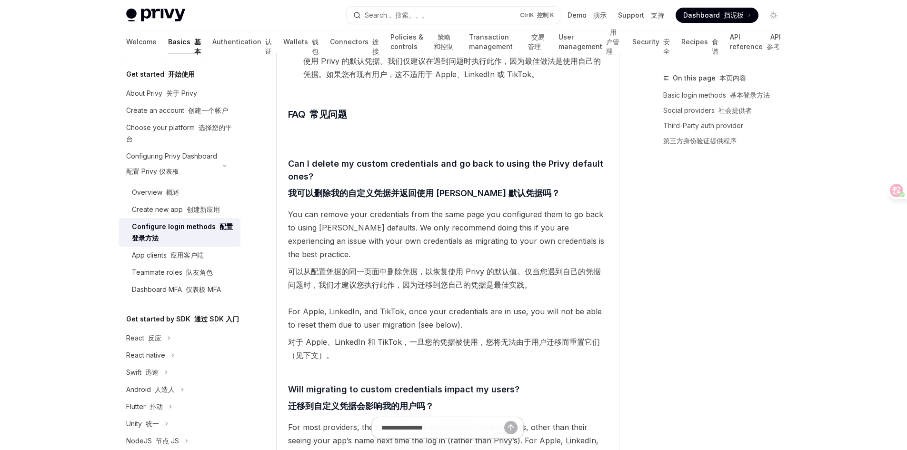
click at [558, 252] on span "You can remove your credentials from the same page you configured them to go ba…" at bounding box center [447, 252] width 319 height 88
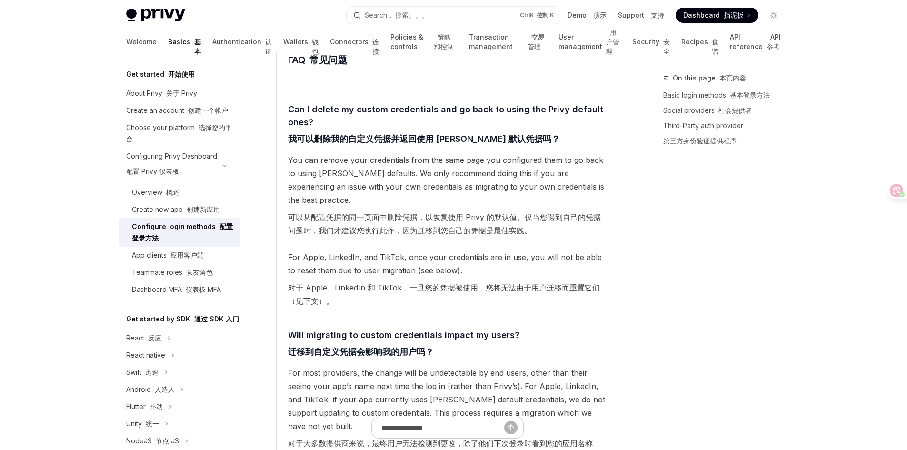
scroll to position [2368, 0]
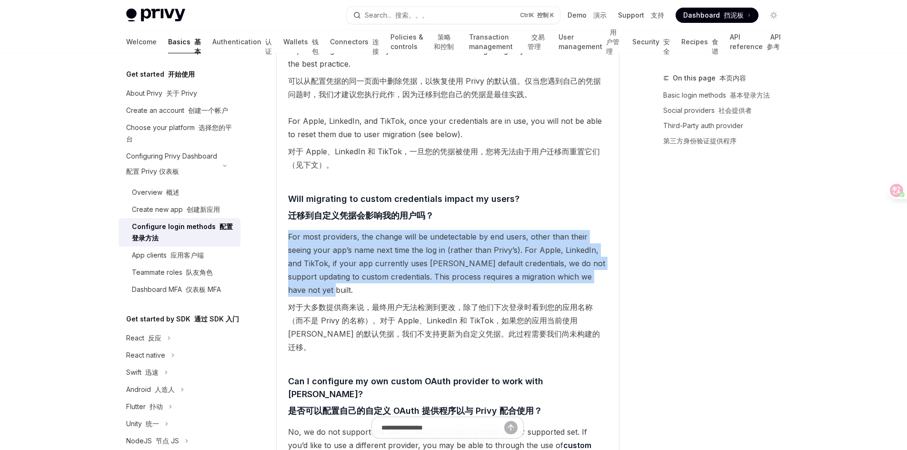
drag, startPoint x: 284, startPoint y: 192, endPoint x: 558, endPoint y: 247, distance: 279.1
click at [558, 247] on span "For most providers, the change will be undetectable by end users, other than th…" at bounding box center [447, 294] width 319 height 128
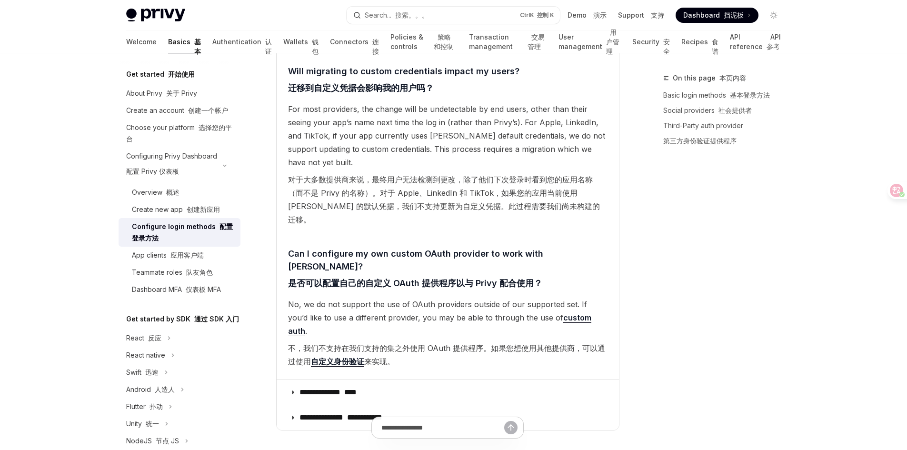
scroll to position [2559, 0]
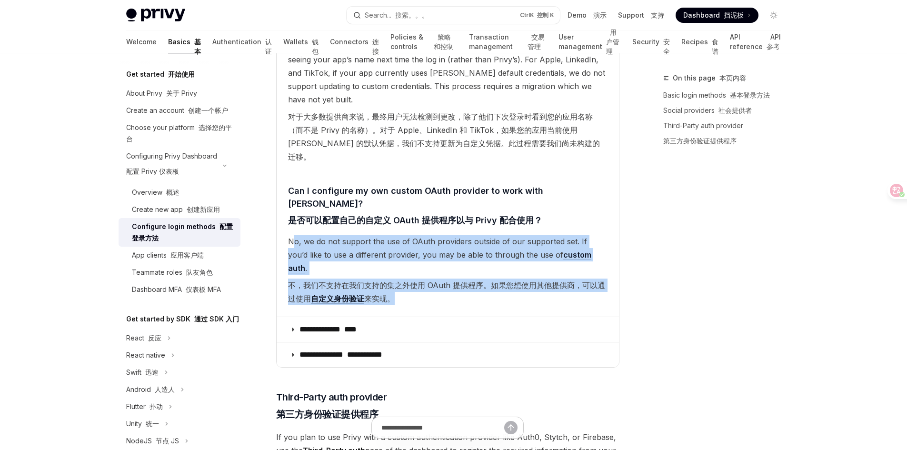
drag, startPoint x: 295, startPoint y: 169, endPoint x: 478, endPoint y: 215, distance: 188.5
click at [478, 235] on span "No, we do not support the use of OAuth providers outside of our supported set. …" at bounding box center [447, 272] width 319 height 74
click at [478, 279] on font "不，我们不支持在我们支持的集之外使用 OAuth 提供程序。如果您想使用其他提供商，可以通过使用 自定义身份验证 来实现。" at bounding box center [447, 292] width 319 height 27
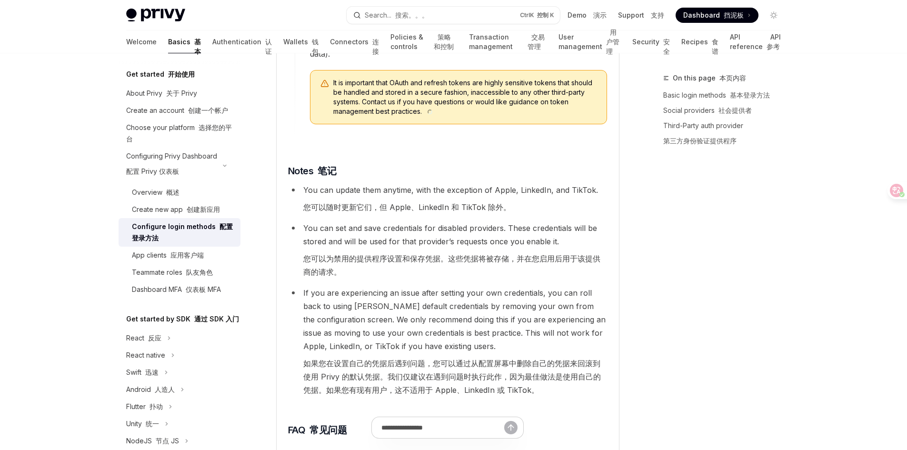
scroll to position [1845, 0]
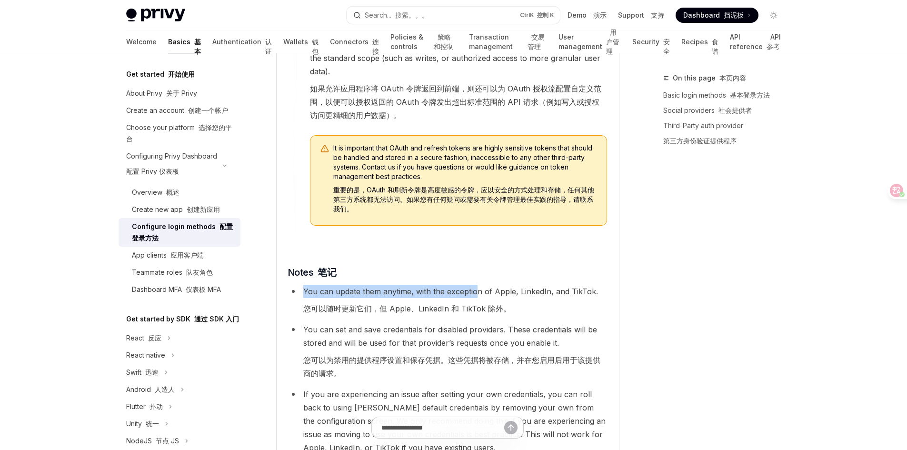
drag, startPoint x: 305, startPoint y: 264, endPoint x: 491, endPoint y: 269, distance: 185.8
click at [491, 285] on li "You can update them anytime, with the exception of Apple, LinkedIn, and TikTok.…" at bounding box center [447, 302] width 319 height 34
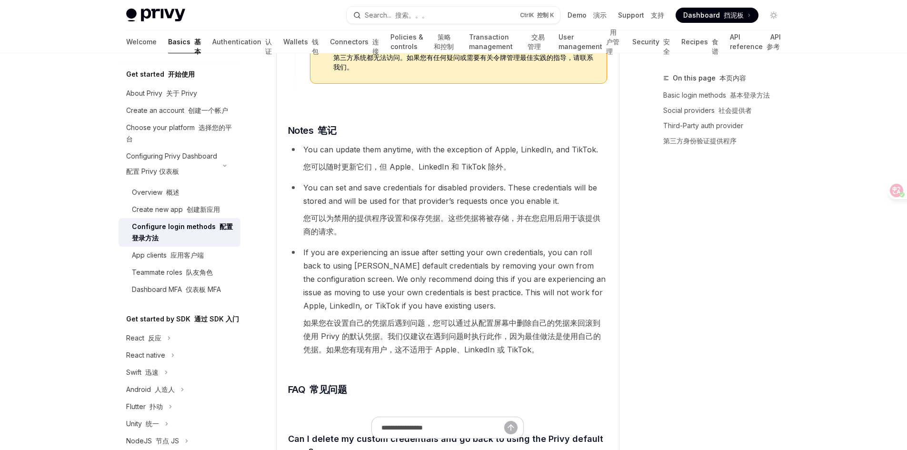
scroll to position [1987, 0]
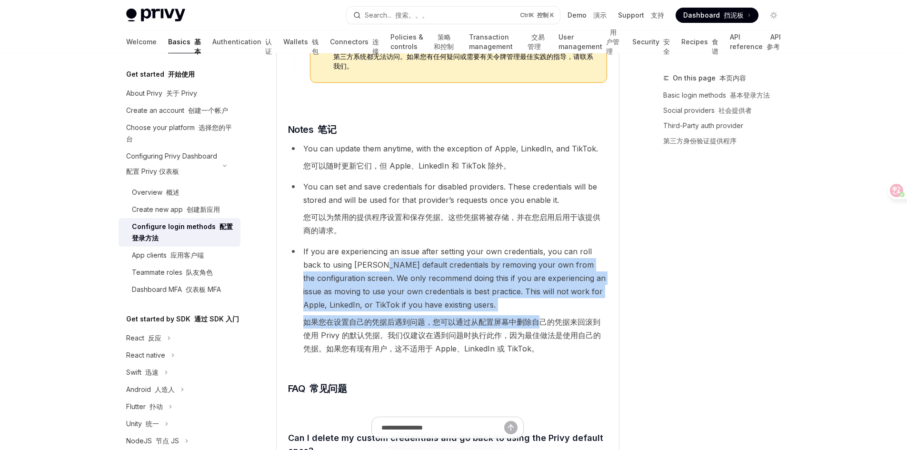
drag, startPoint x: 362, startPoint y: 240, endPoint x: 538, endPoint y: 292, distance: 183.3
click at [538, 292] on li "If you are experiencing an issue after setting your own credentials, you can ro…" at bounding box center [447, 302] width 319 height 114
click at [538, 317] on font "如果您在设置自己的凭据后遇到问题，您可以通过从配置屏幕中删除自己的凭据来回滚到使用 Privy 的默认凭据。我们仅建议在遇到问题时执行此作，因为最佳做法是使用…" at bounding box center [452, 335] width 298 height 36
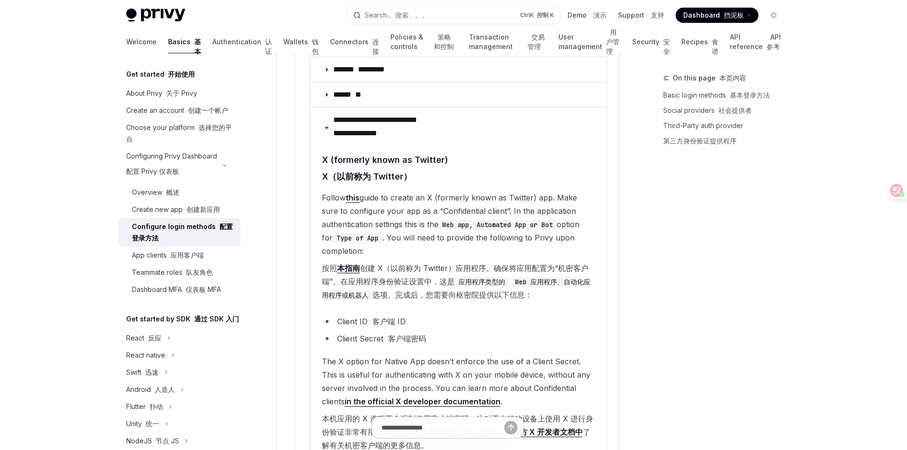
scroll to position [1464, 0]
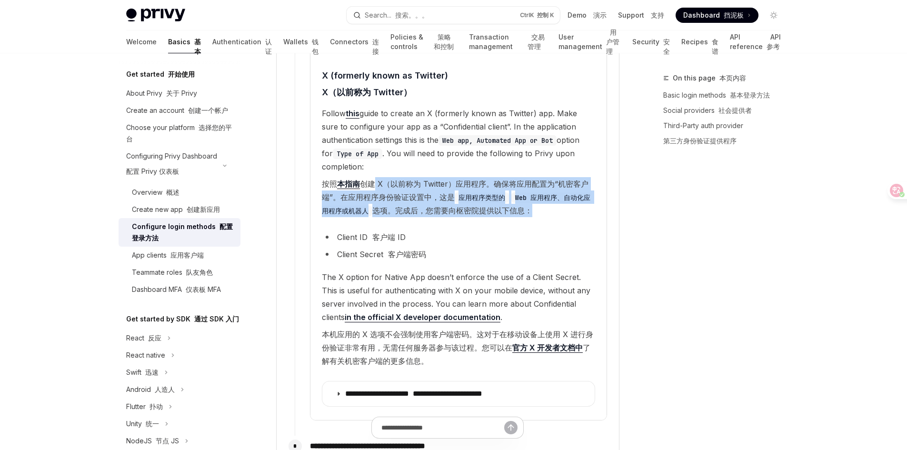
drag, startPoint x: 374, startPoint y: 169, endPoint x: 542, endPoint y: 203, distance: 171.2
click at [542, 203] on font "按照 本指南 创建 X（以前称为 Twitter）应用程序。确保将应用配置为“机密客户端”。在应用程序身份验证设置中，这是 应用程序类型的 Web 应用程序、…" at bounding box center [458, 197] width 273 height 40
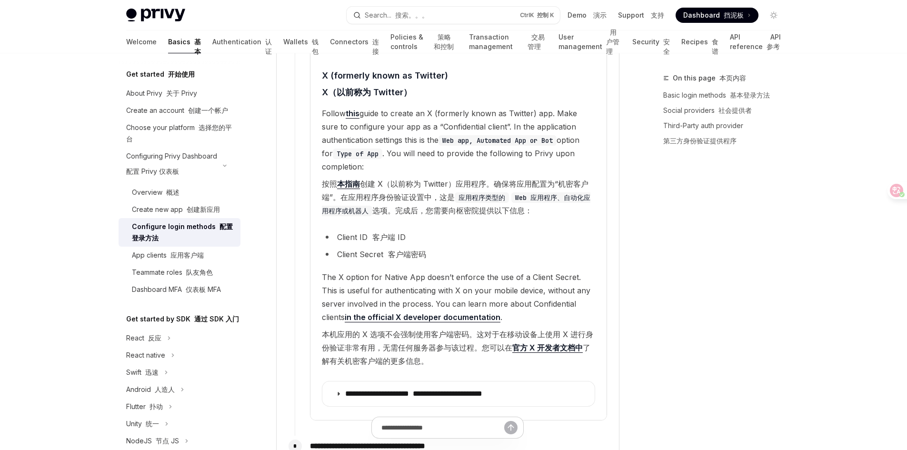
drag, startPoint x: 352, startPoint y: 170, endPoint x: 382, endPoint y: 175, distance: 30.0
click at [382, 177] on font "按照 本指南 创建 X（以前称为 Twitter）应用程序。确保将应用配置为“机密客户端”。在应用程序身份验证设置中，这是 应用程序类型的 Web 应用程序、…" at bounding box center [458, 197] width 273 height 40
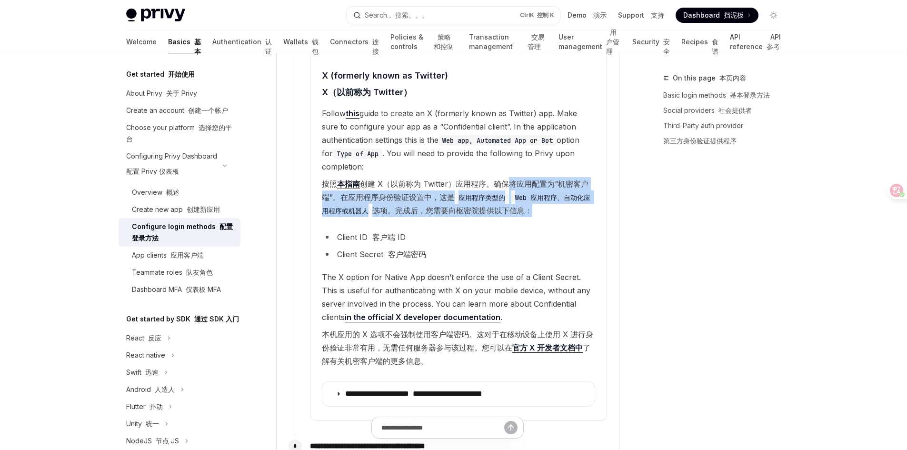
drag, startPoint x: 507, startPoint y: 171, endPoint x: 549, endPoint y: 195, distance: 49.3
click at [549, 195] on font "按照 本指南 创建 X（以前称为 Twitter）应用程序。确保将应用配置为“机密客户端”。在应用程序身份验证设置中，这是 应用程序类型的 Web 应用程序、…" at bounding box center [458, 197] width 273 height 40
drag, startPoint x: 415, startPoint y: 168, endPoint x: 546, endPoint y: 198, distance: 134.8
click at [546, 198] on font "按照 本指南 创建 X（以前称为 Twitter）应用程序。确保将应用配置为“机密客户端”。在应用程序身份验证设置中，这是 应用程序类型的 Web 应用程序、…" at bounding box center [458, 197] width 273 height 40
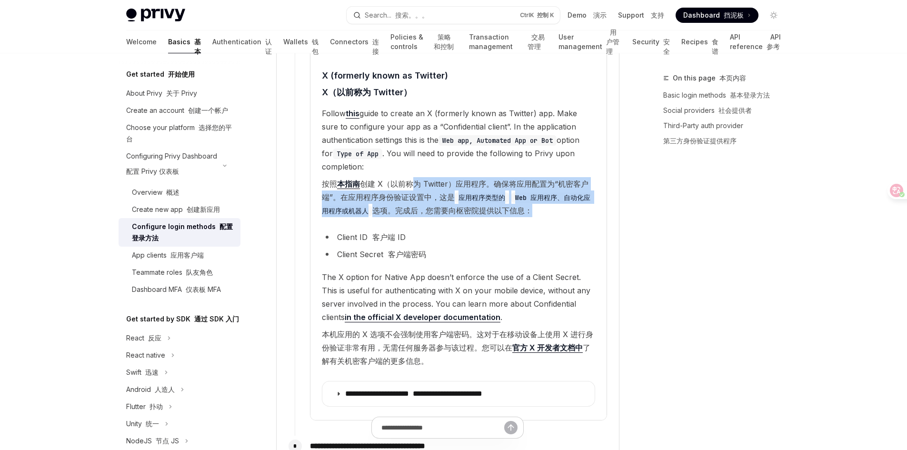
click at [546, 198] on font "按照 本指南 创建 X（以前称为 Twitter）应用程序。确保将应用配置为“机密客户端”。在应用程序身份验证设置中，这是 应用程序类型的 Web 应用程序、…" at bounding box center [458, 197] width 273 height 40
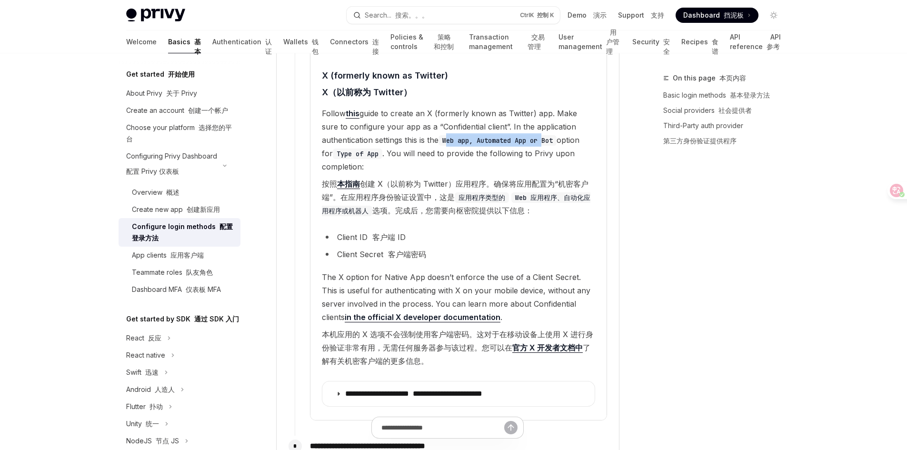
drag, startPoint x: 449, startPoint y: 125, endPoint x: 549, endPoint y: 125, distance: 100.0
click at [549, 135] on code "Web app, Automated App or Bot" at bounding box center [498, 140] width 118 height 10
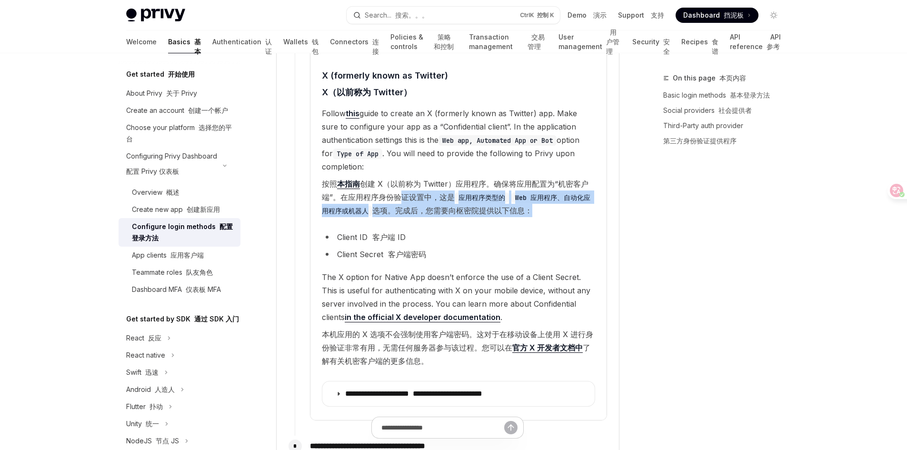
drag, startPoint x: 401, startPoint y: 186, endPoint x: 539, endPoint y: 197, distance: 137.5
click at [539, 197] on font "按照 本指南 创建 X（以前称为 Twitter）应用程序。确保将应用配置为“机密客户端”。在应用程序身份验证设置中，这是 应用程序类型的 Web 应用程序、…" at bounding box center [458, 197] width 273 height 40
drag, startPoint x: 379, startPoint y: 199, endPoint x: 564, endPoint y: 196, distance: 185.2
click at [564, 196] on font "按照 本指南 创建 X（以前称为 Twitter）应用程序。确保将应用配置为“机密客户端”。在应用程序身份验证设置中，这是 应用程序类型的 Web 应用程序、…" at bounding box center [458, 197] width 273 height 40
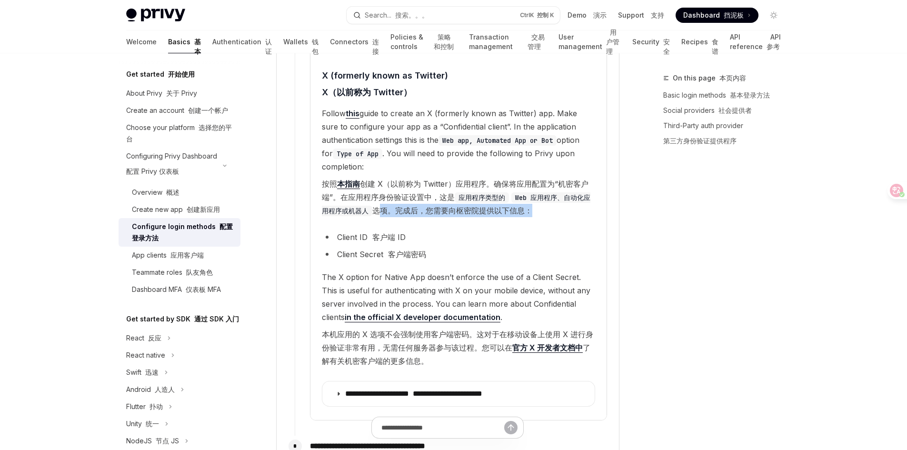
click at [564, 196] on font "按照 本指南 创建 X（以前称为 Twitter）应用程序。确保将应用配置为“机密客户端”。在应用程序身份验证设置中，这是 应用程序类型的 Web 应用程序、…" at bounding box center [458, 197] width 273 height 40
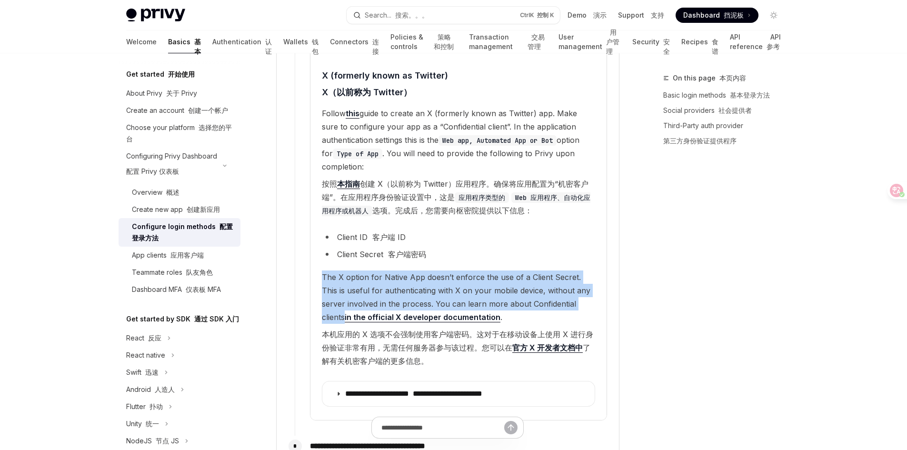
drag, startPoint x: 322, startPoint y: 260, endPoint x: 572, endPoint y: 291, distance: 252.4
click at [572, 291] on span "The X option for Native App doesn’t enforce the use of a Client Secret. This is…" at bounding box center [458, 320] width 273 height 101
click at [554, 291] on span "The X option for Native App doesn’t enforce the use of a Client Secret. This is…" at bounding box center [458, 320] width 273 height 101
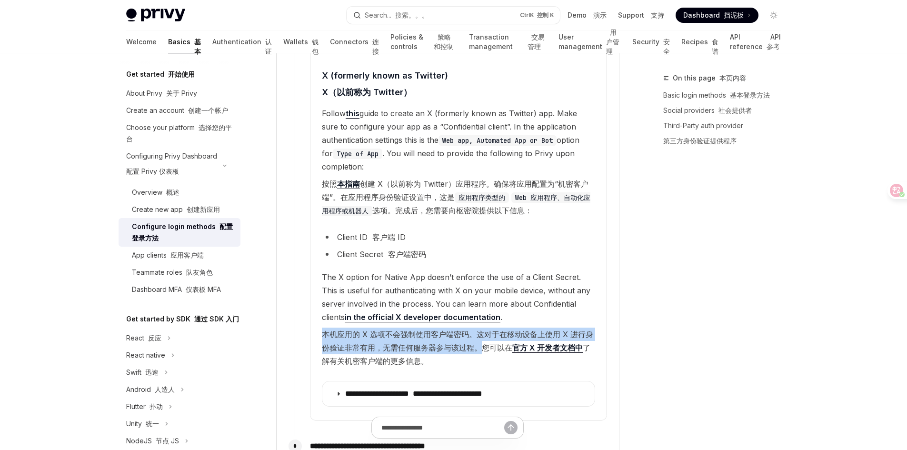
drag, startPoint x: 320, startPoint y: 322, endPoint x: 480, endPoint y: 330, distance: 160.2
click at [480, 330] on details "**********" at bounding box center [458, 221] width 296 height 397
click at [474, 331] on font "本机应用的 X 选项不会强制使用客户端密码。这对于在移动设备上使用 X 进行身份验证非常有用，无需任何服务器参与该过程。您可以在 官方 X 开发者文档中 了解…" at bounding box center [457, 347] width 271 height 36
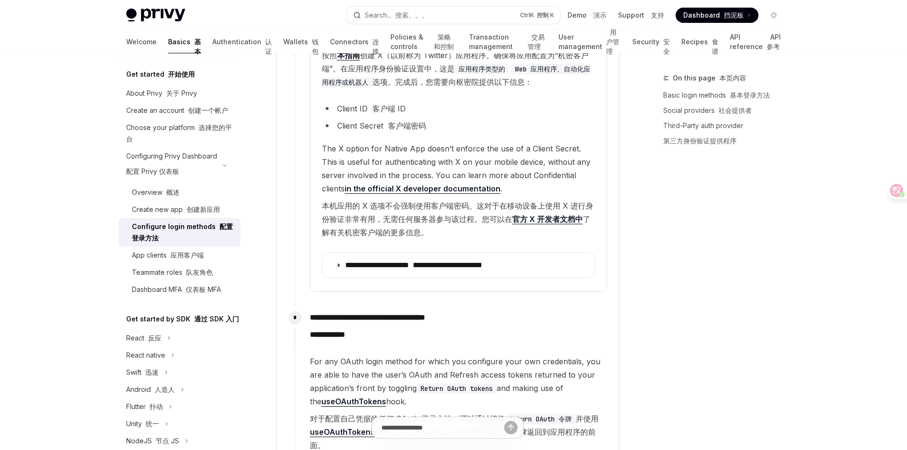
scroll to position [1607, 0]
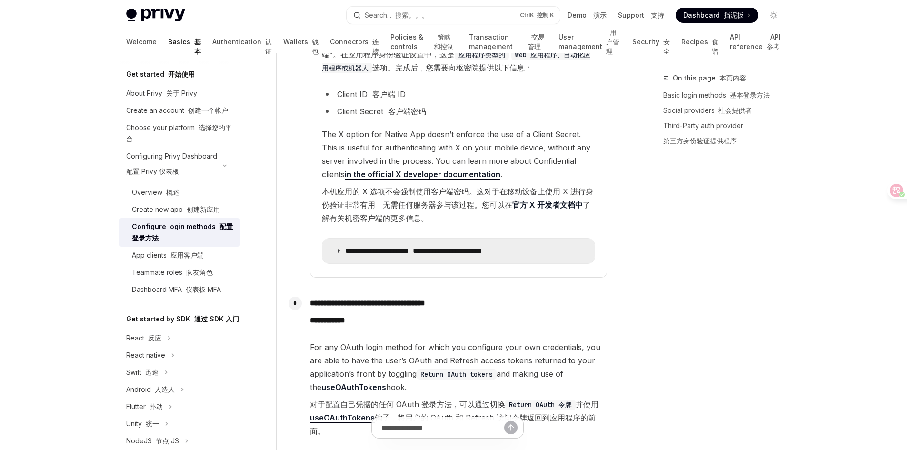
click at [392, 246] on summary "**********" at bounding box center [458, 251] width 272 height 25
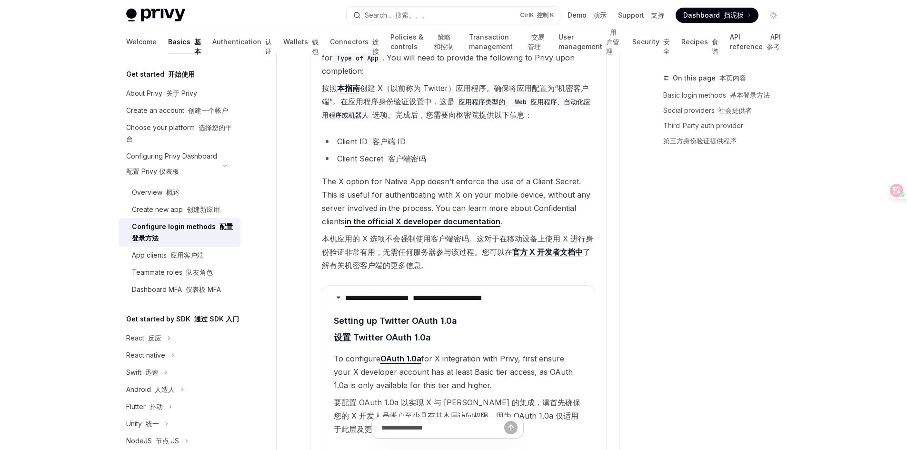
scroll to position [1559, 0]
click at [391, 294] on p "**********" at bounding box center [437, 299] width 184 height 10
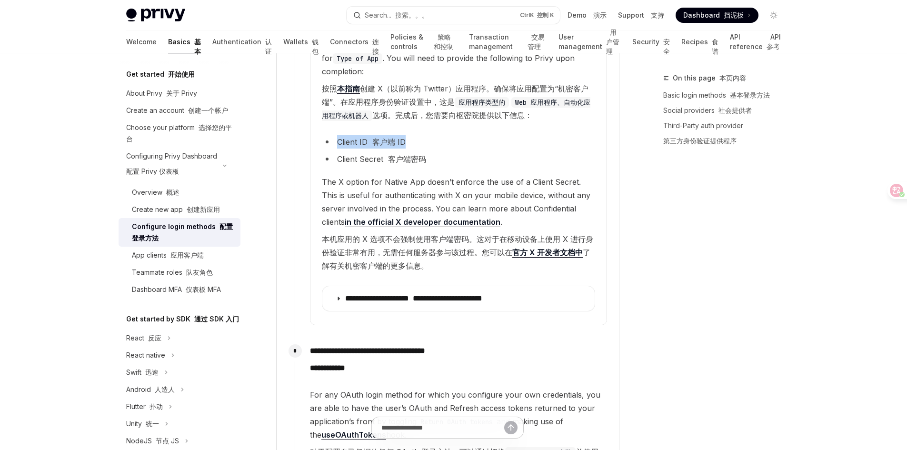
drag, startPoint x: 336, startPoint y: 128, endPoint x: 411, endPoint y: 127, distance: 75.7
click at [411, 135] on li "Client ID 客户端 ID" at bounding box center [458, 141] width 273 height 13
drag, startPoint x: 423, startPoint y: 127, endPoint x: 331, endPoint y: 125, distance: 91.5
click at [331, 135] on li "Client ID 客户端 ID" at bounding box center [458, 141] width 273 height 13
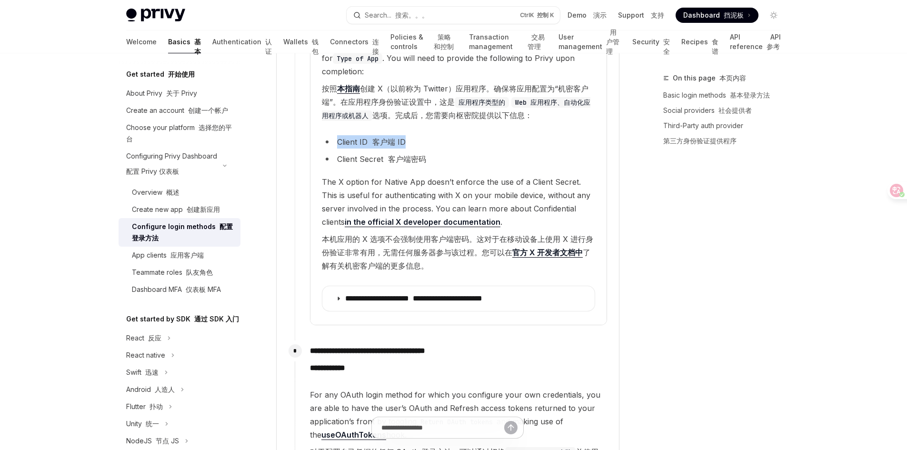
click at [331, 135] on li "Client ID 客户端 ID" at bounding box center [458, 141] width 273 height 13
drag, startPoint x: 334, startPoint y: 129, endPoint x: 453, endPoint y: 127, distance: 119.0
click at [453, 135] on li "Client ID 客户端 ID" at bounding box center [458, 141] width 273 height 13
drag, startPoint x: 432, startPoint y: 132, endPoint x: 337, endPoint y: 132, distance: 94.8
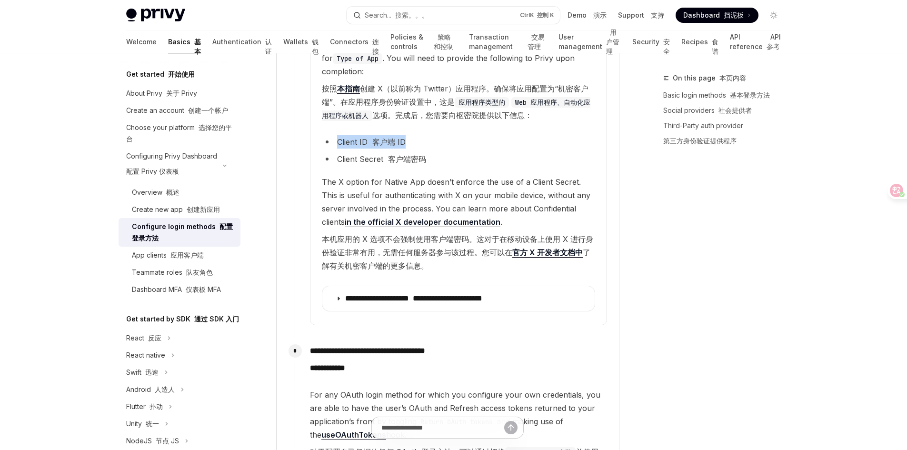
click at [337, 135] on li "Client ID 客户端 ID" at bounding box center [458, 141] width 273 height 13
drag, startPoint x: 337, startPoint y: 125, endPoint x: 453, endPoint y: 126, distance: 116.2
click at [453, 135] on li "Client ID 客户端 ID" at bounding box center [458, 141] width 273 height 13
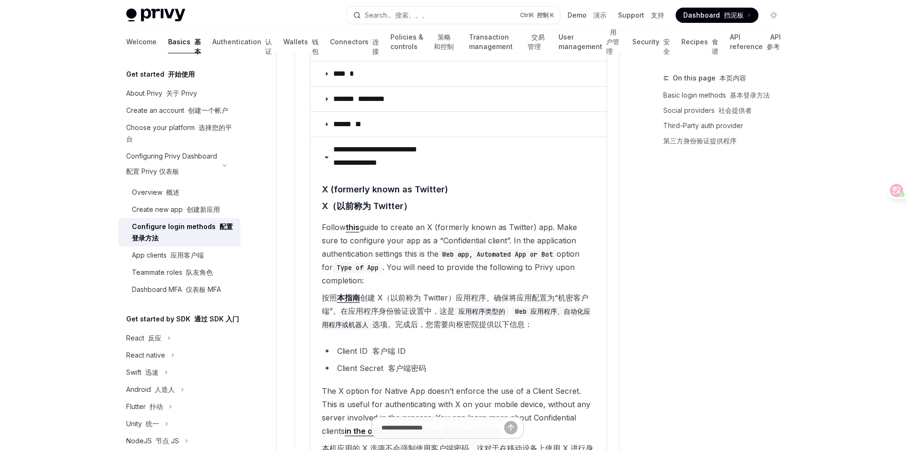
scroll to position [1321, 0]
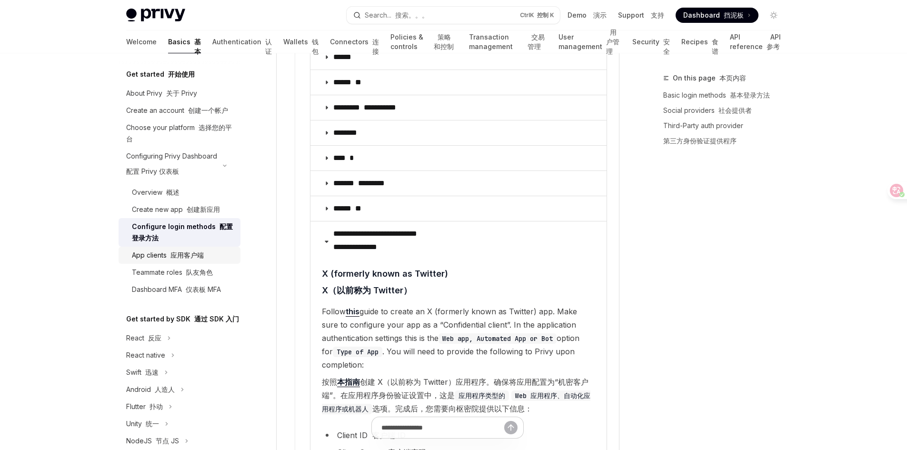
click at [202, 261] on div "App clients 应用客户端" at bounding box center [168, 255] width 72 height 11
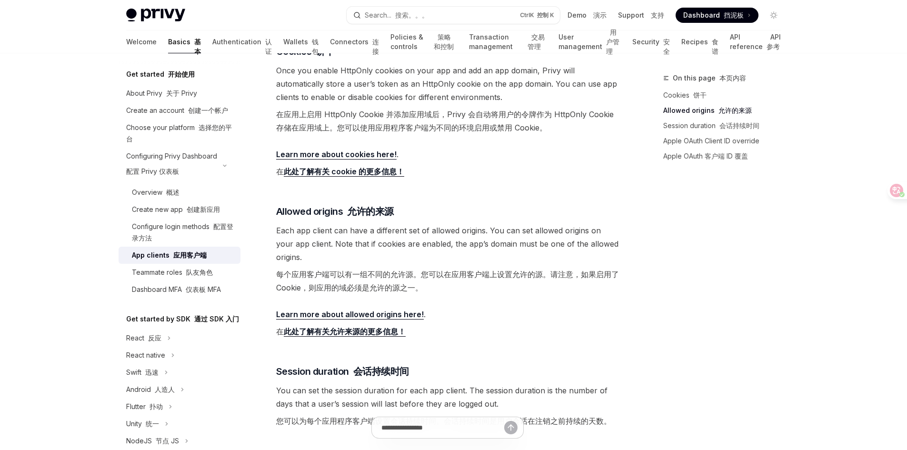
scroll to position [619, 0]
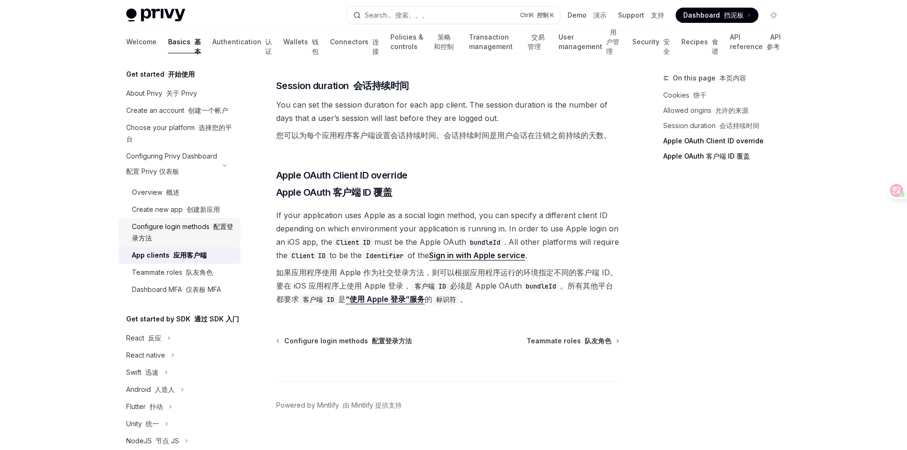
click at [192, 244] on div "Configure login methods 配置登录方法" at bounding box center [183, 232] width 103 height 23
type textarea "*"
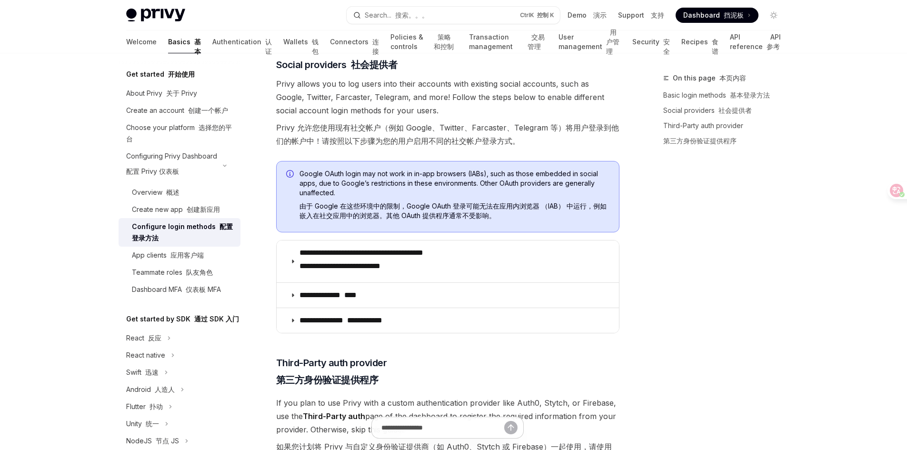
scroll to position [429, 0]
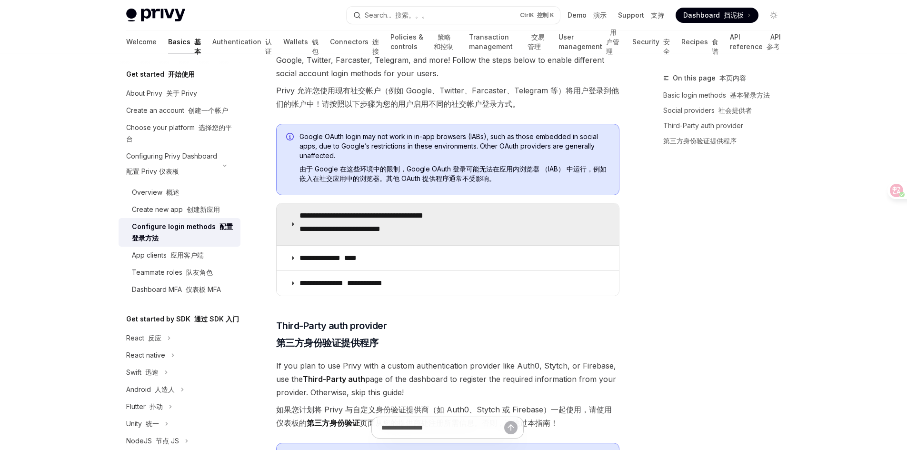
click at [380, 228] on font "**********" at bounding box center [339, 228] width 81 height 7
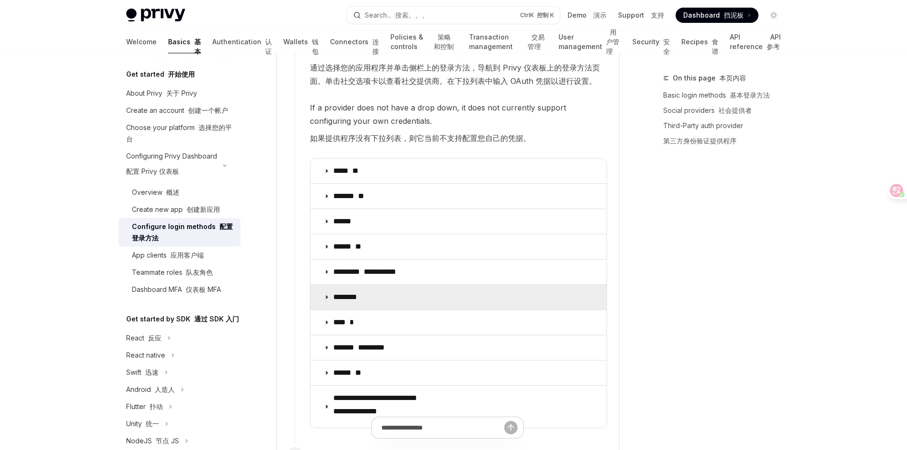
scroll to position [1762, 0]
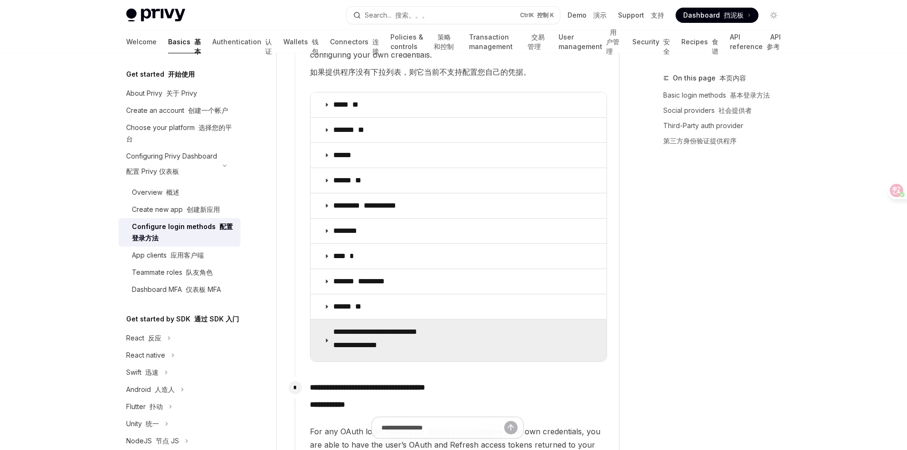
click at [377, 341] on font "**********" at bounding box center [355, 344] width 44 height 7
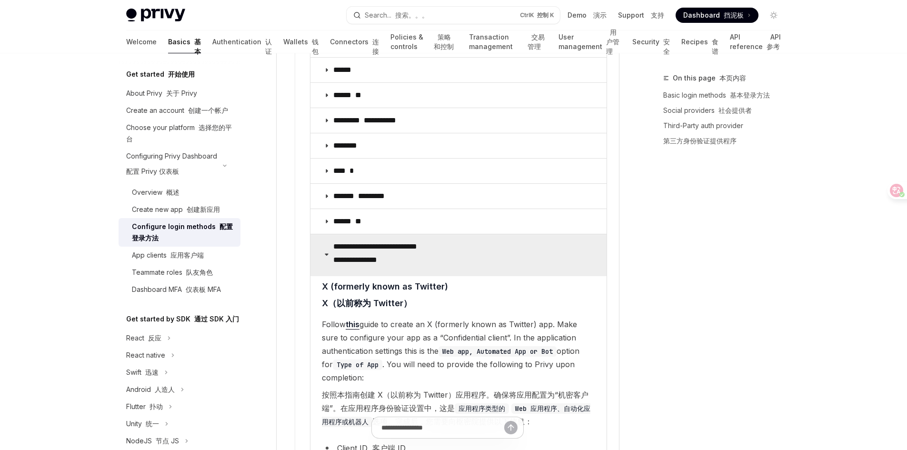
scroll to position [2000, 0]
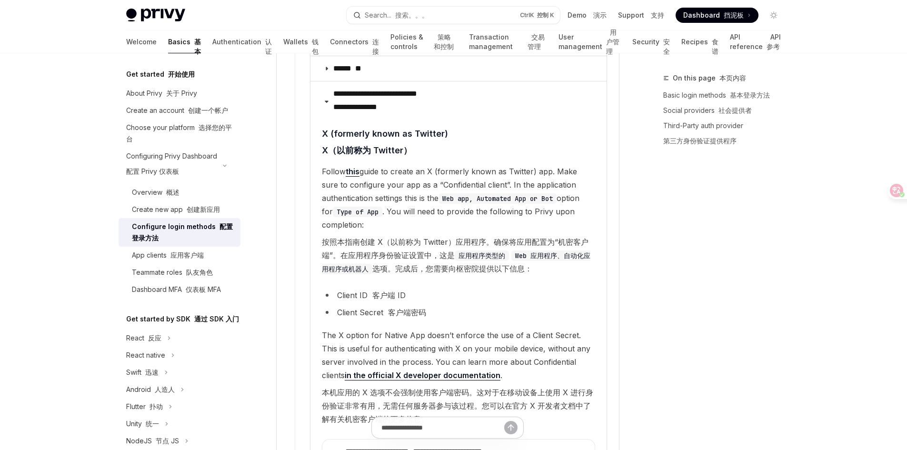
click at [506, 237] on font "按照本指南创建 X（以前称为 Twitter）应用程序。确保将应用配置为“机密客户端”。在应用程序身份验证设置中，这是 应用程序类型的 Web 应用程序、自动…" at bounding box center [456, 255] width 269 height 36
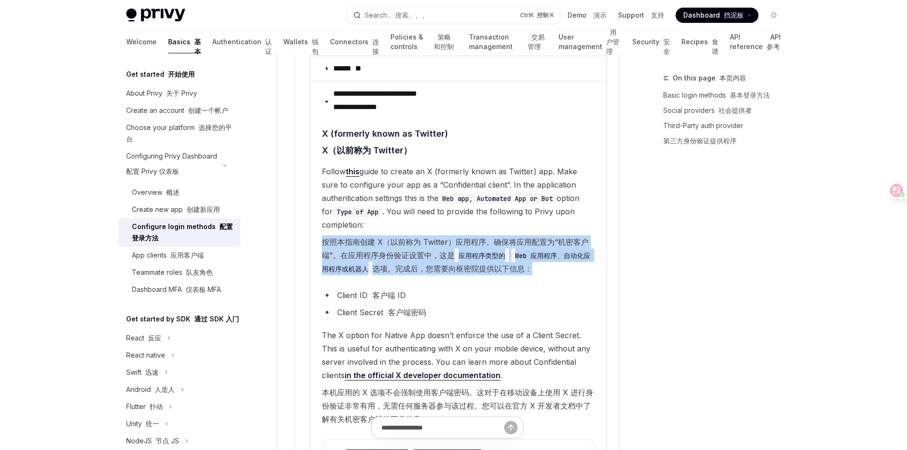
click at [506, 237] on font "按照本指南创建 X（以前称为 Twitter）应用程序。确保将应用配置为“机密客户端”。在应用程序身份验证设置中，这是 应用程序类型的 Web 应用程序、自动…" at bounding box center [456, 255] width 269 height 36
click at [483, 237] on font "按照本指南创建 X（以前称为 Twitter）应用程序。确保将应用配置为“机密客户端”。在应用程序身份验证设置中，这是 应用程序类型的 Web 应用程序、自动…" at bounding box center [456, 255] width 269 height 36
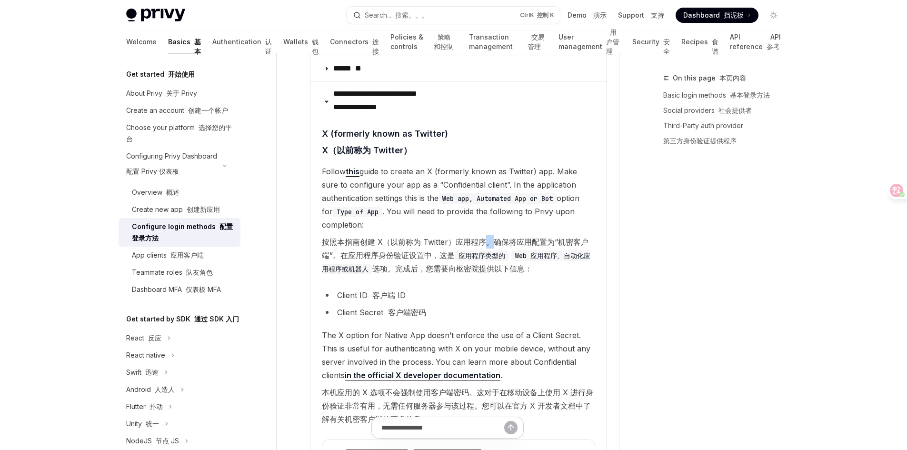
click at [483, 237] on font "按照本指南创建 X（以前称为 Twitter）应用程序。确保将应用配置为“机密客户端”。在应用程序身份验证设置中，这是 应用程序类型的 Web 应用程序、自动…" at bounding box center [456, 255] width 269 height 36
click at [436, 235] on font "按照本指南创建 X（以前称为 Twitter）应用程序。确保将应用配置为“机密客户端”。在应用程序身份验证设置中，这是 应用程序类型的 Web 应用程序、自动…" at bounding box center [458, 255] width 273 height 40
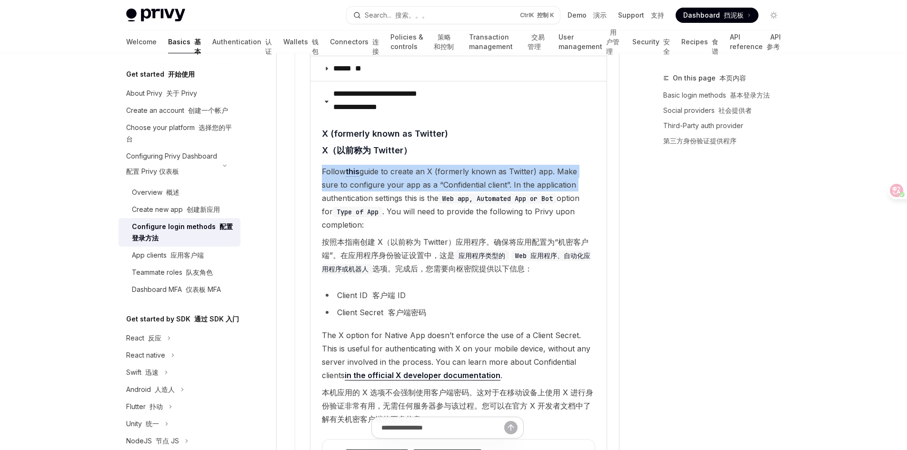
drag, startPoint x: 323, startPoint y: 144, endPoint x: 557, endPoint y: 159, distance: 234.7
click at [557, 165] on span "Follow this guide to create an X (formerly known as Twitter) app. Make sure to …" at bounding box center [458, 222] width 273 height 114
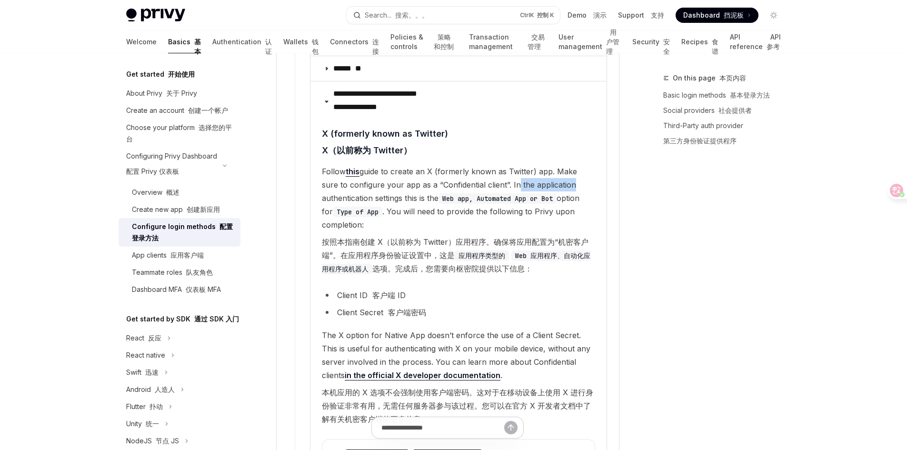
drag, startPoint x: 495, startPoint y: 160, endPoint x: 553, endPoint y: 159, distance: 58.1
click at [553, 165] on span "Follow this guide to create an X (formerly known as Twitter) app. Make sure to …" at bounding box center [458, 222] width 273 height 114
drag, startPoint x: 367, startPoint y: 171, endPoint x: 462, endPoint y: 173, distance: 95.7
click at [462, 173] on span "Follow this guide to create an X (formerly known as Twitter) app. Make sure to …" at bounding box center [458, 222] width 273 height 114
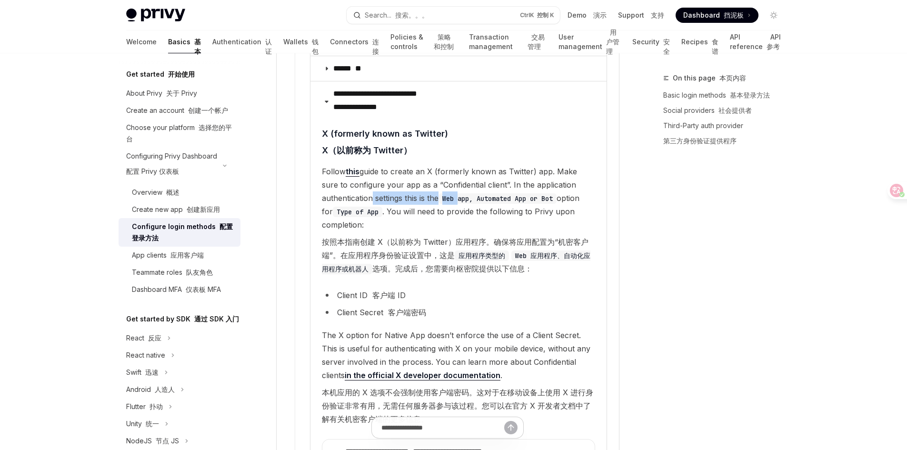
click at [462, 193] on code "Web app, Automated App or Bot" at bounding box center [498, 198] width 118 height 10
drag, startPoint x: 492, startPoint y: 173, endPoint x: 559, endPoint y: 175, distance: 66.7
click at [557, 193] on code "Web app, Automated App or Bot" at bounding box center [498, 198] width 118 height 10
click at [553, 193] on code "Web app, Automated App or Bot" at bounding box center [498, 198] width 118 height 10
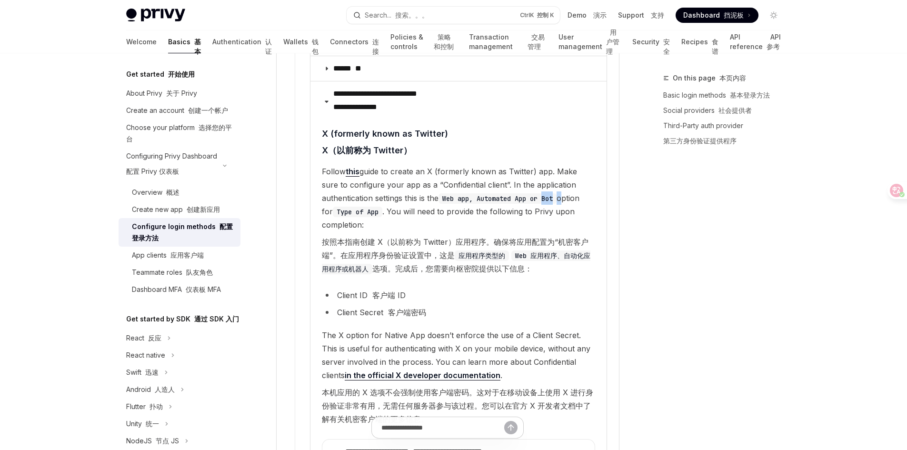
click at [553, 193] on code "Web app, Automated App or Bot" at bounding box center [498, 198] width 118 height 10
click at [586, 175] on span "Follow this guide to create an X (formerly known as Twitter) app. Make sure to …" at bounding box center [458, 222] width 273 height 114
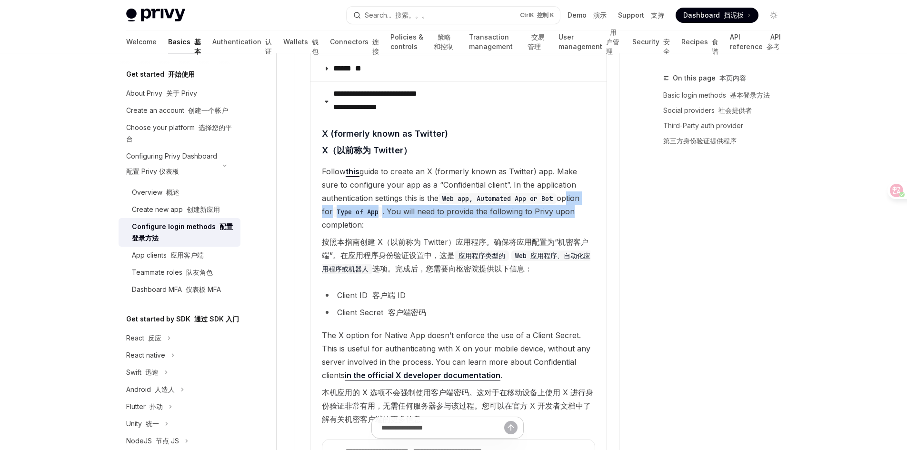
drag, startPoint x: 572, startPoint y: 177, endPoint x: 577, endPoint y: 183, distance: 7.4
click at [577, 183] on span "Follow this guide to create an X (formerly known as Twitter) app. Make sure to …" at bounding box center [458, 222] width 273 height 114
drag, startPoint x: 575, startPoint y: 175, endPoint x: 586, endPoint y: 192, distance: 20.6
click at [586, 192] on span "Follow this guide to create an X (formerly known as Twitter) app. Make sure to …" at bounding box center [458, 222] width 273 height 114
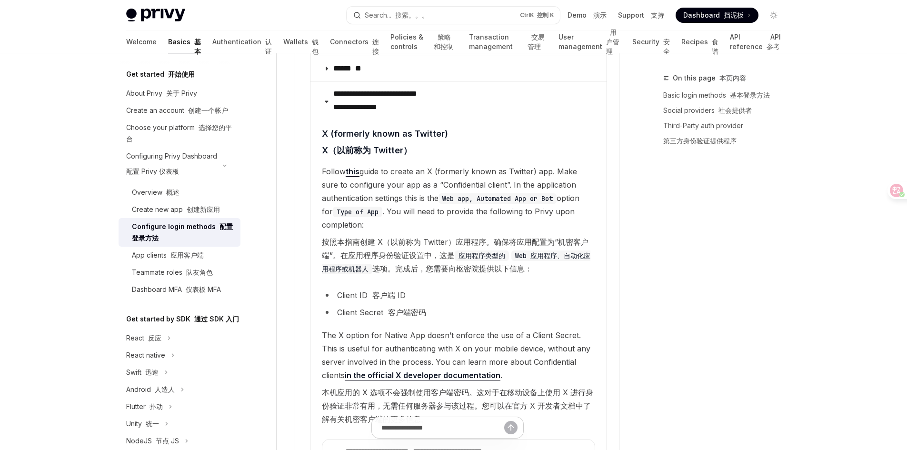
click at [732, 229] on div "On this page 本页内容 Basic login methods 基本登录方法 Social providers 社会提供者 Third-Party…" at bounding box center [716, 261] width 145 height 378
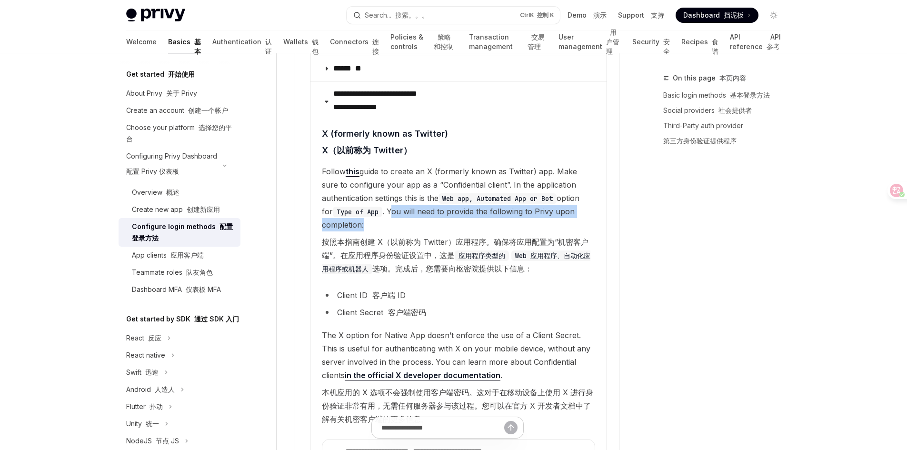
drag, startPoint x: 393, startPoint y: 182, endPoint x: 458, endPoint y: 202, distance: 67.8
click at [458, 202] on span "Follow this guide to create an X (formerly known as Twitter) app. Make sure to …" at bounding box center [458, 222] width 273 height 114
drag, startPoint x: 419, startPoint y: 201, endPoint x: 389, endPoint y: 183, distance: 34.4
click at [389, 183] on span "Follow this guide to create an X (formerly known as Twitter) app. Make sure to …" at bounding box center [458, 222] width 273 height 114
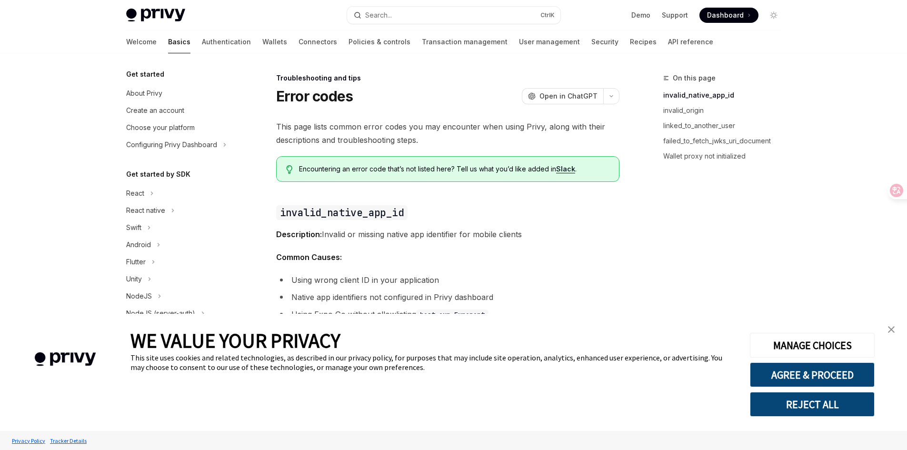
type textarea "*"
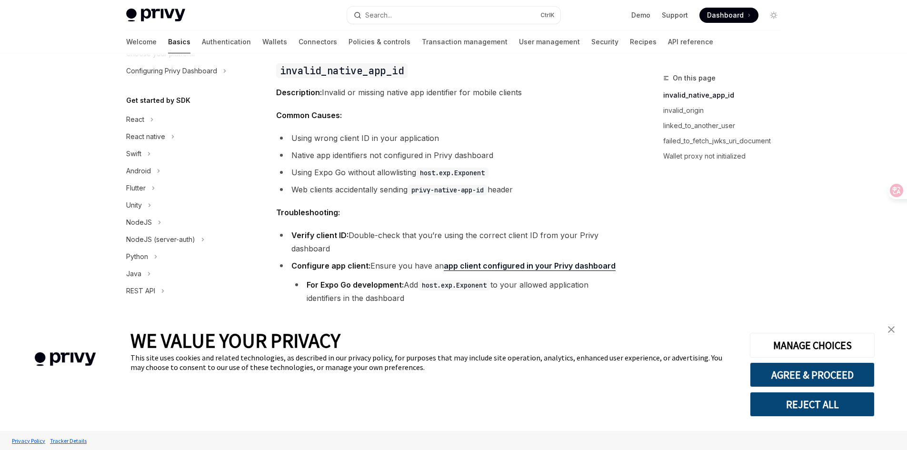
scroll to position [143, 0]
click at [486, 136] on li "Using wrong client ID in your application" at bounding box center [447, 136] width 343 height 13
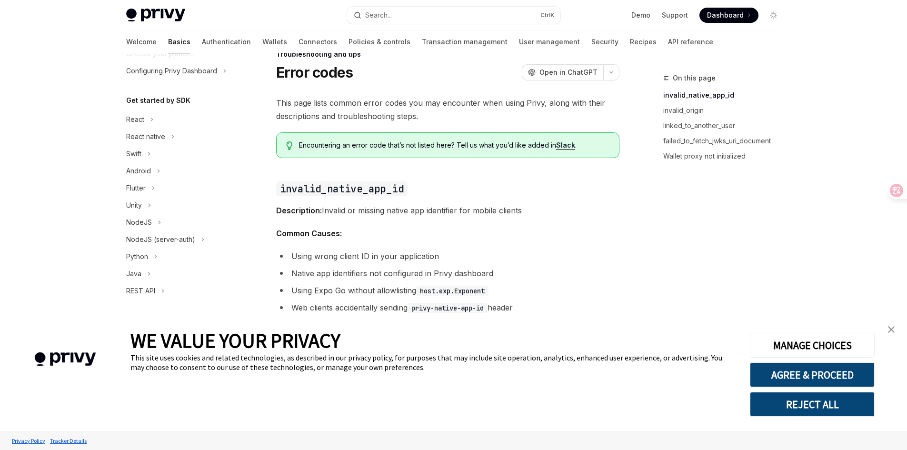
scroll to position [0, 0]
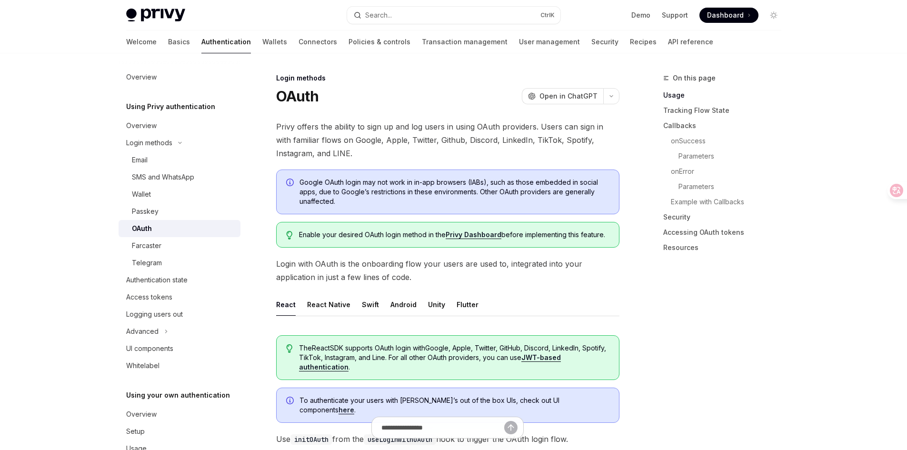
click at [676, 180] on li "Parameters" at bounding box center [726, 186] width 126 height 15
